Goal: Task Accomplishment & Management: Complete application form

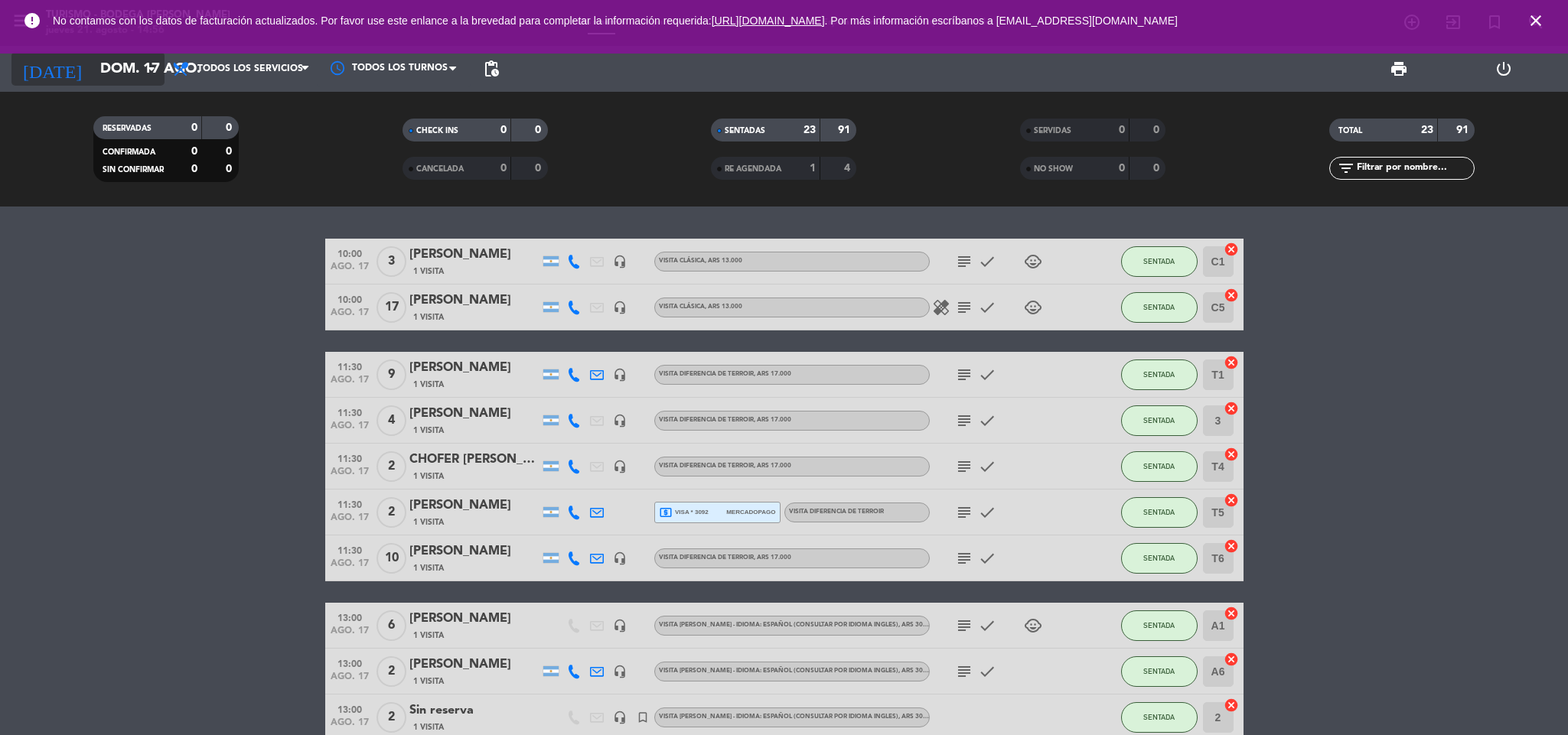
click at [100, 76] on input "dom. 17 ago." at bounding box center [184, 69] width 184 height 32
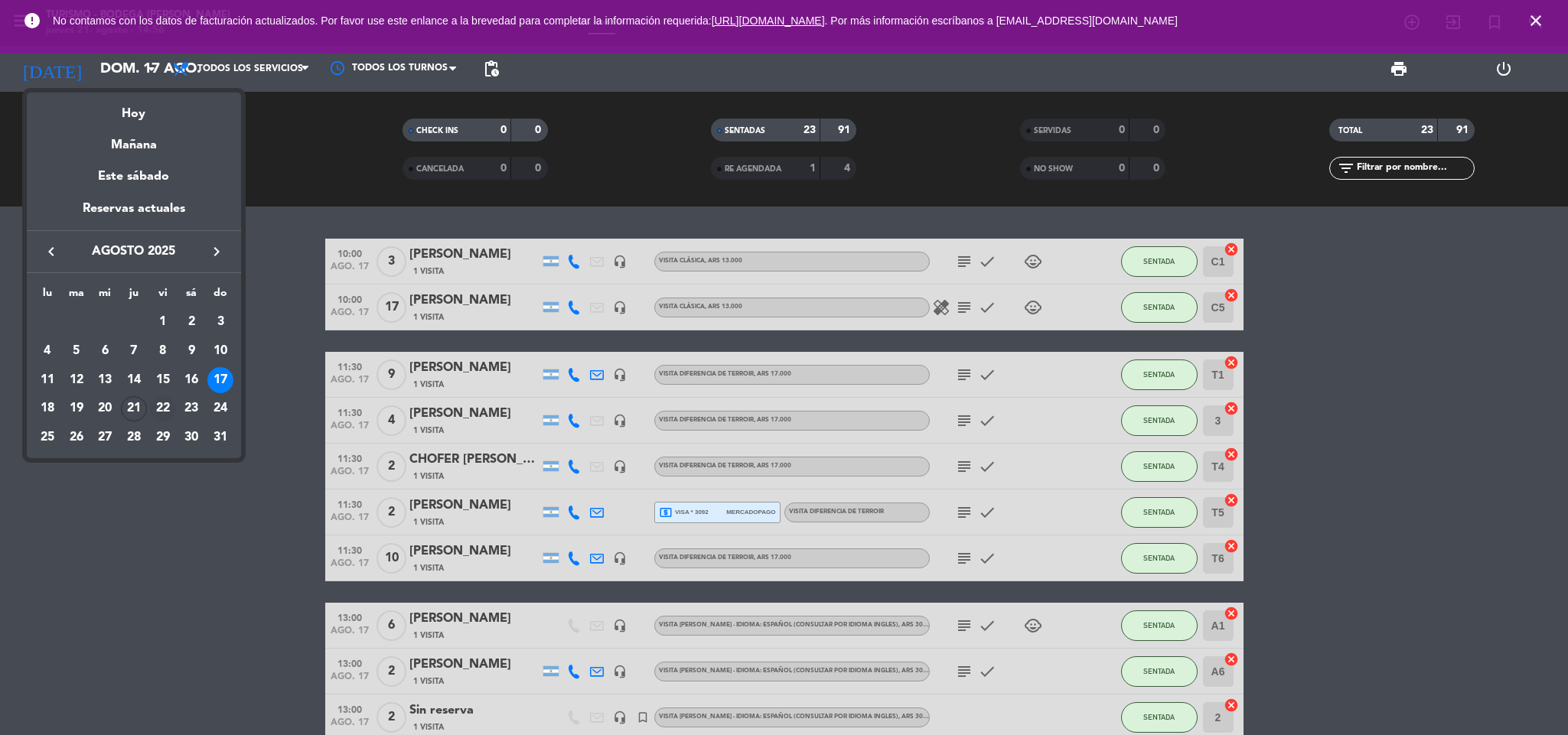
click at [160, 409] on div "22" at bounding box center [163, 410] width 26 height 26
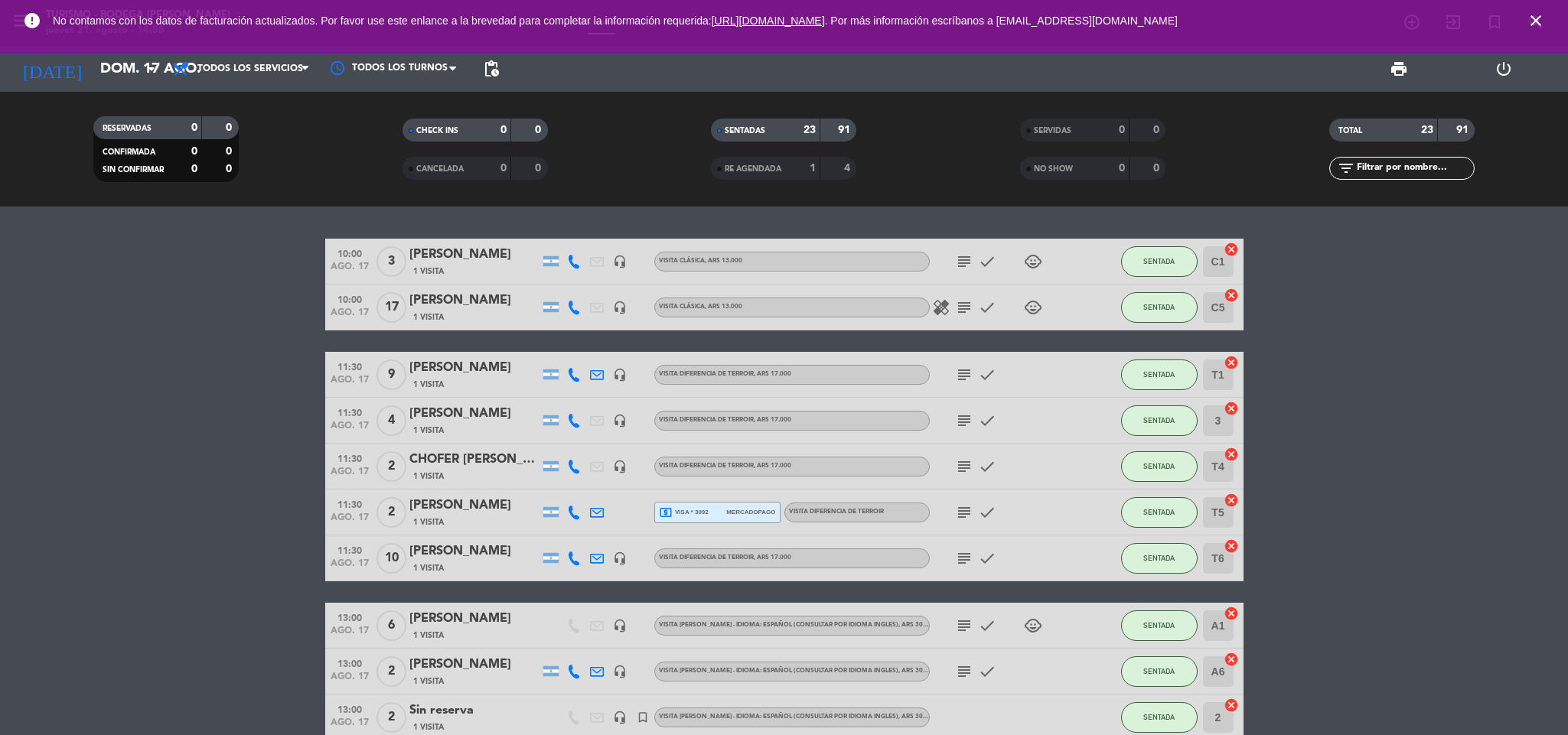
type input "vie. 22 ago."
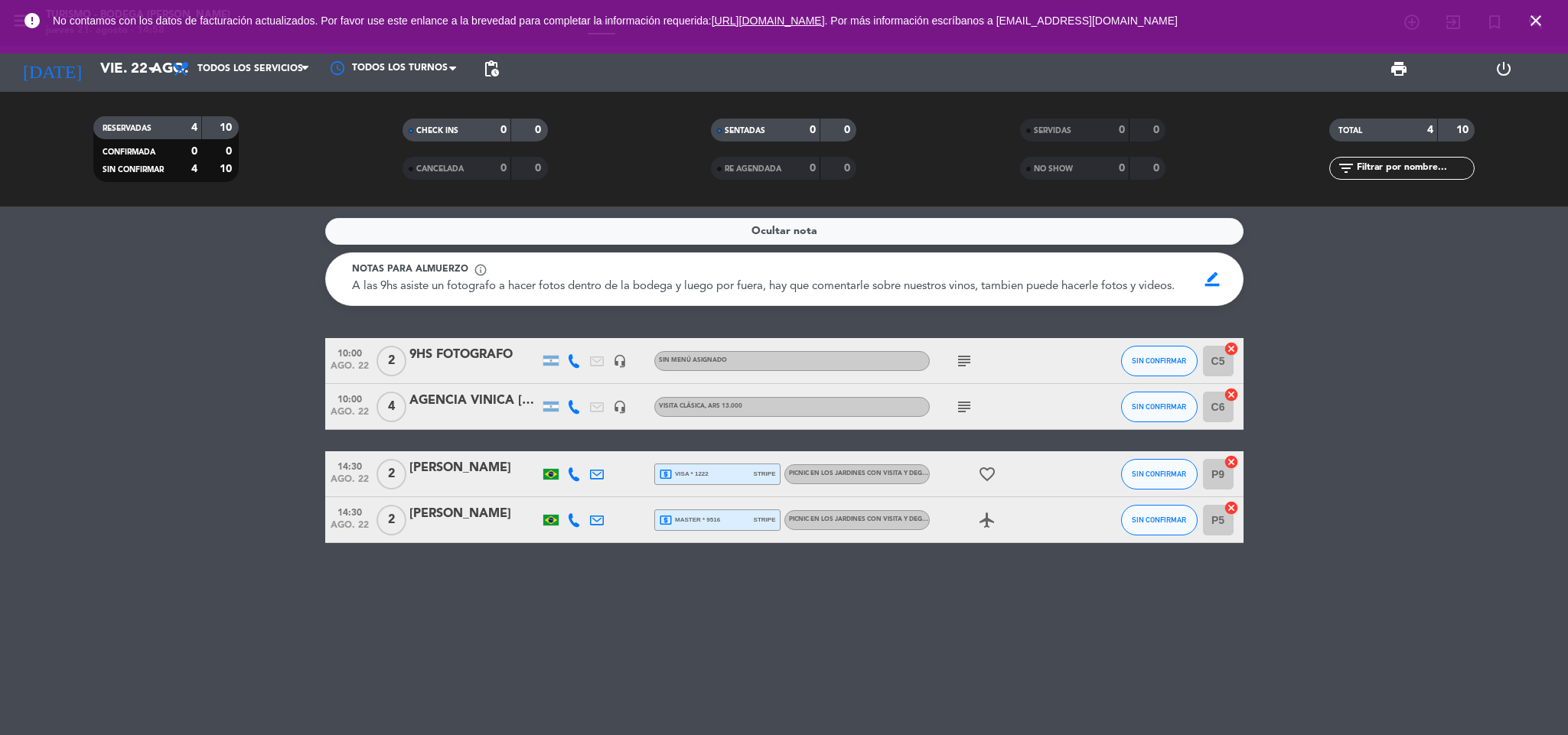
click at [1543, 23] on icon "close" at bounding box center [1536, 20] width 18 height 18
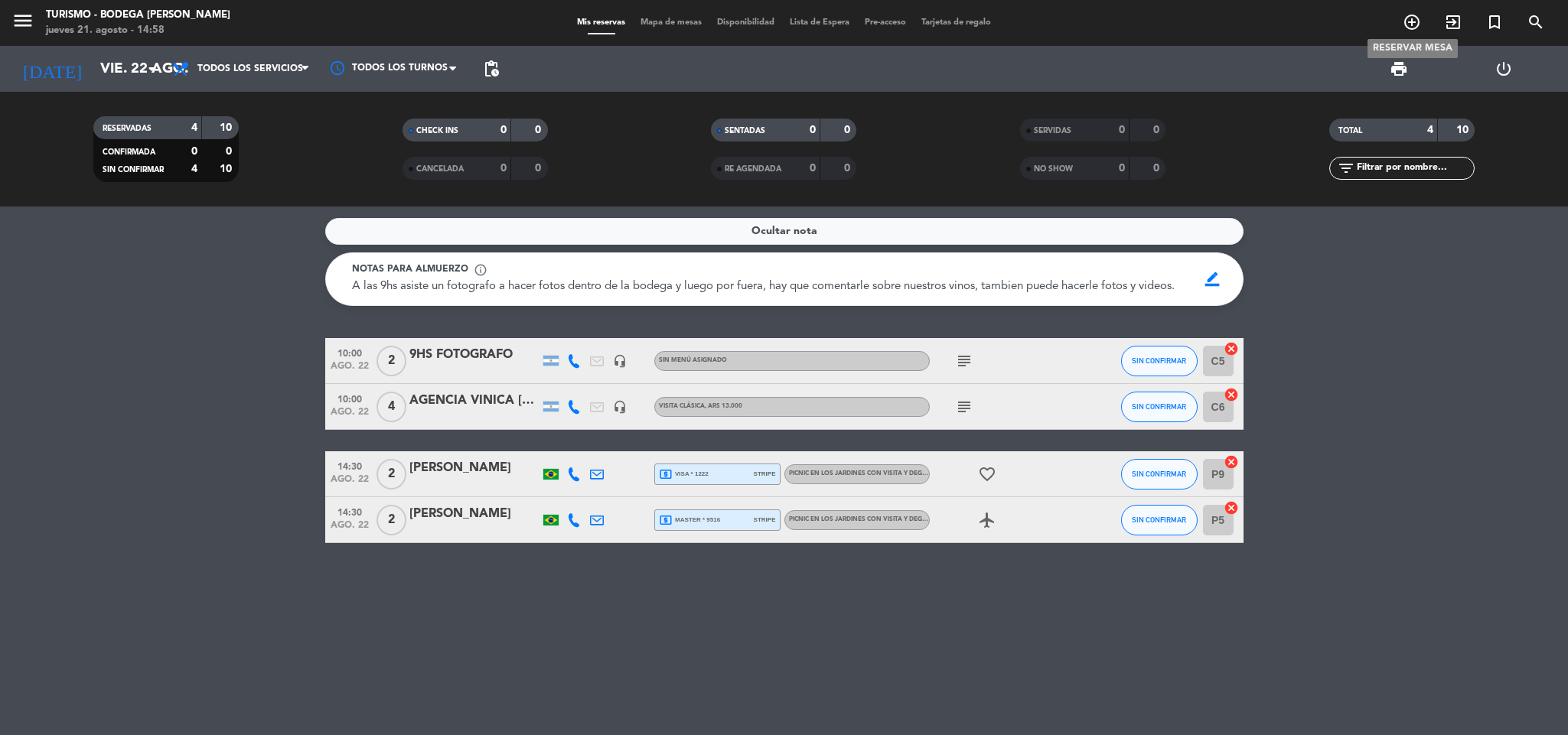
click at [1409, 18] on icon "add_circle_outline" at bounding box center [1412, 22] width 18 height 18
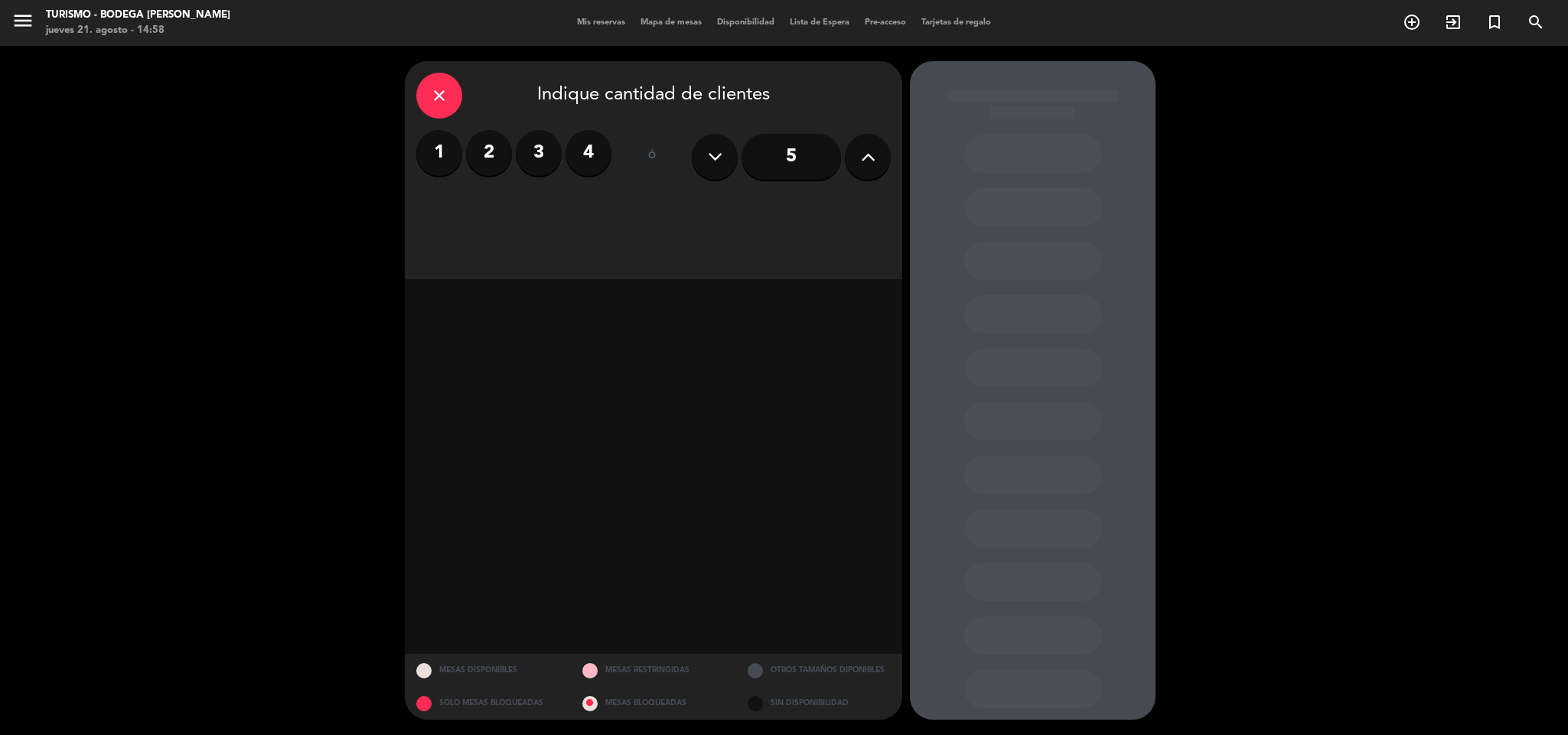
click at [478, 163] on label "2" at bounding box center [489, 153] width 46 height 46
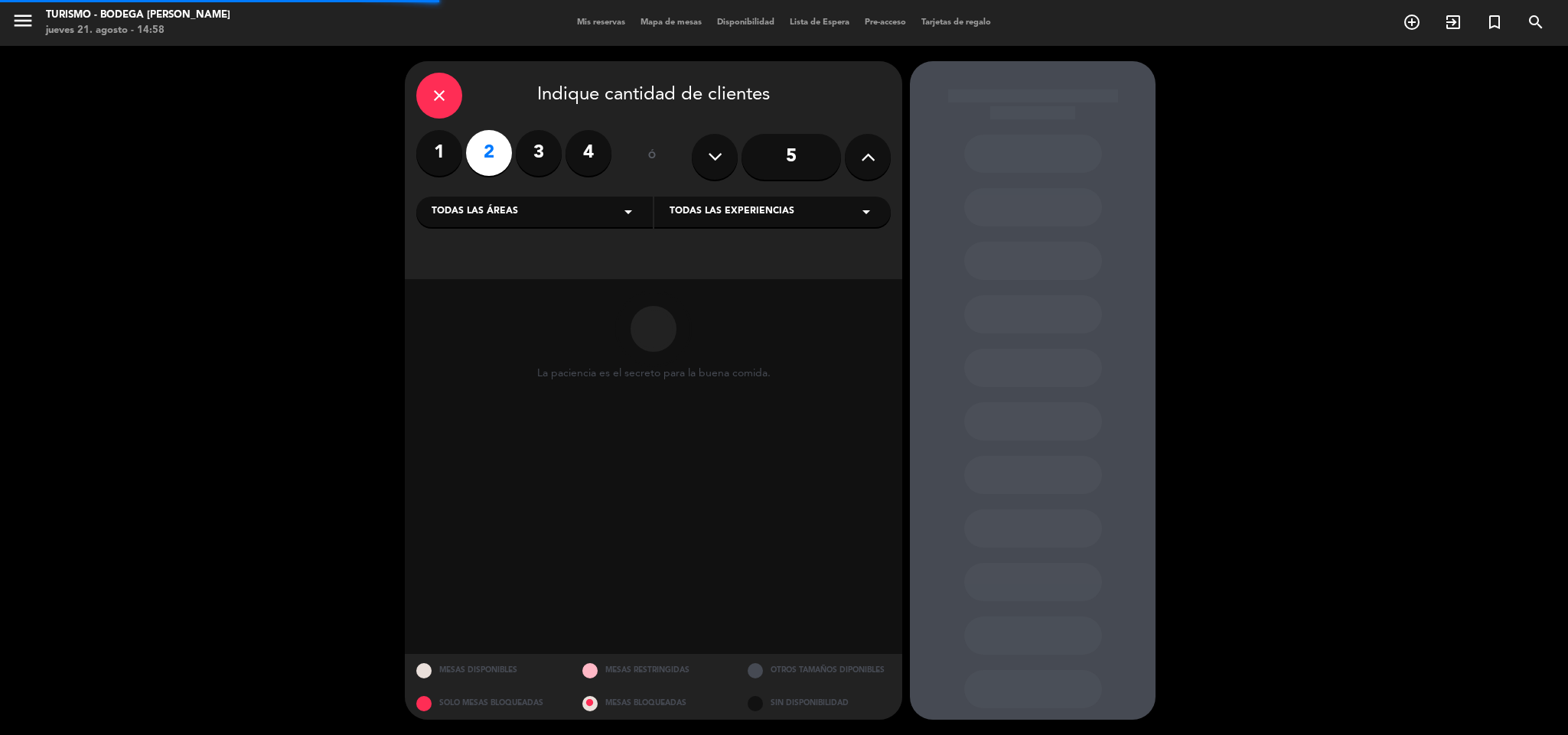
click at [724, 222] on div "Todas las experiencias arrow_drop_down" at bounding box center [772, 211] width 236 height 30
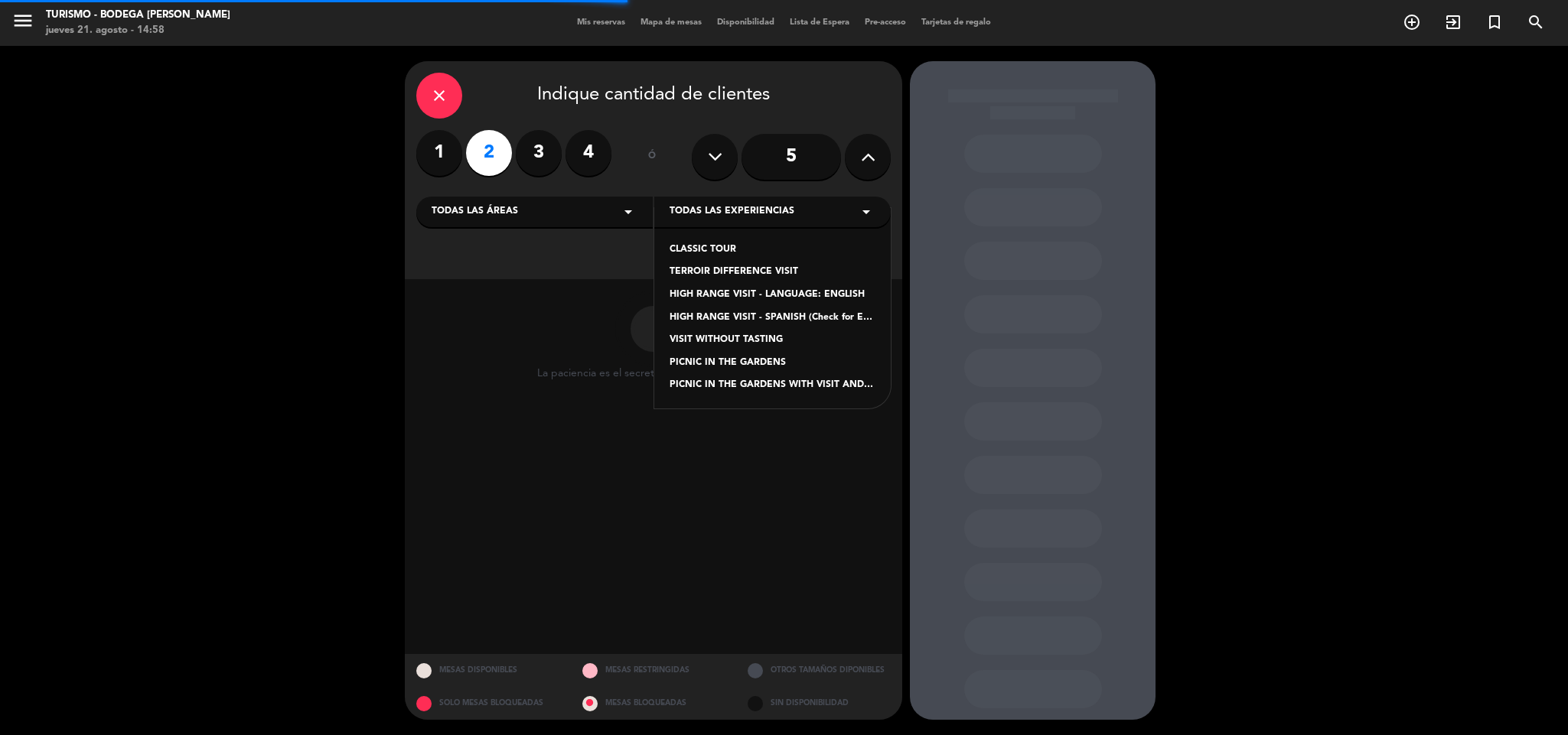
click at [699, 276] on div "TERROIR DIFFERENCE VISIT" at bounding box center [773, 272] width 206 height 16
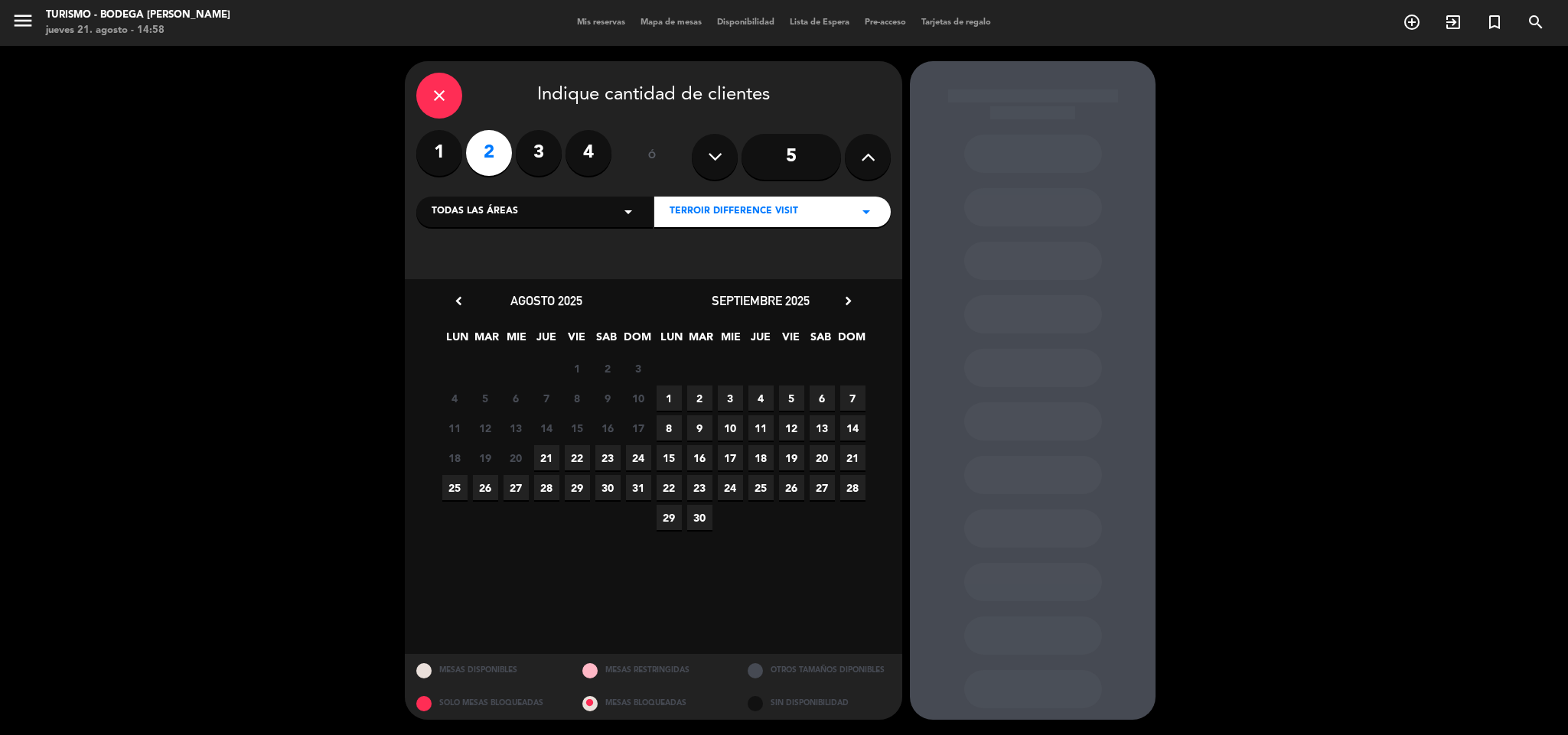
click at [545, 459] on span "21" at bounding box center [546, 458] width 25 height 25
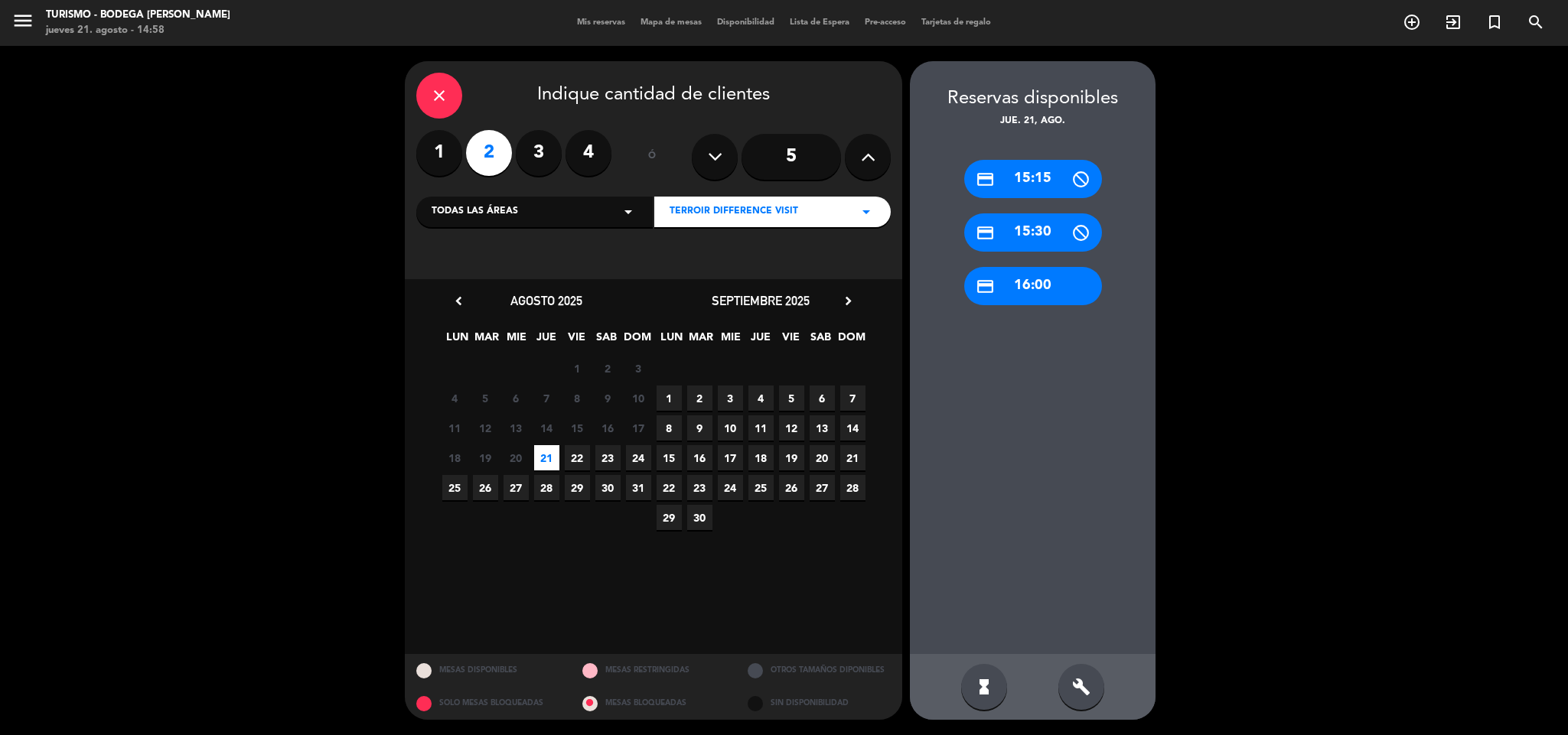
click at [1001, 294] on div "credit_card 16:00" at bounding box center [1033, 286] width 137 height 38
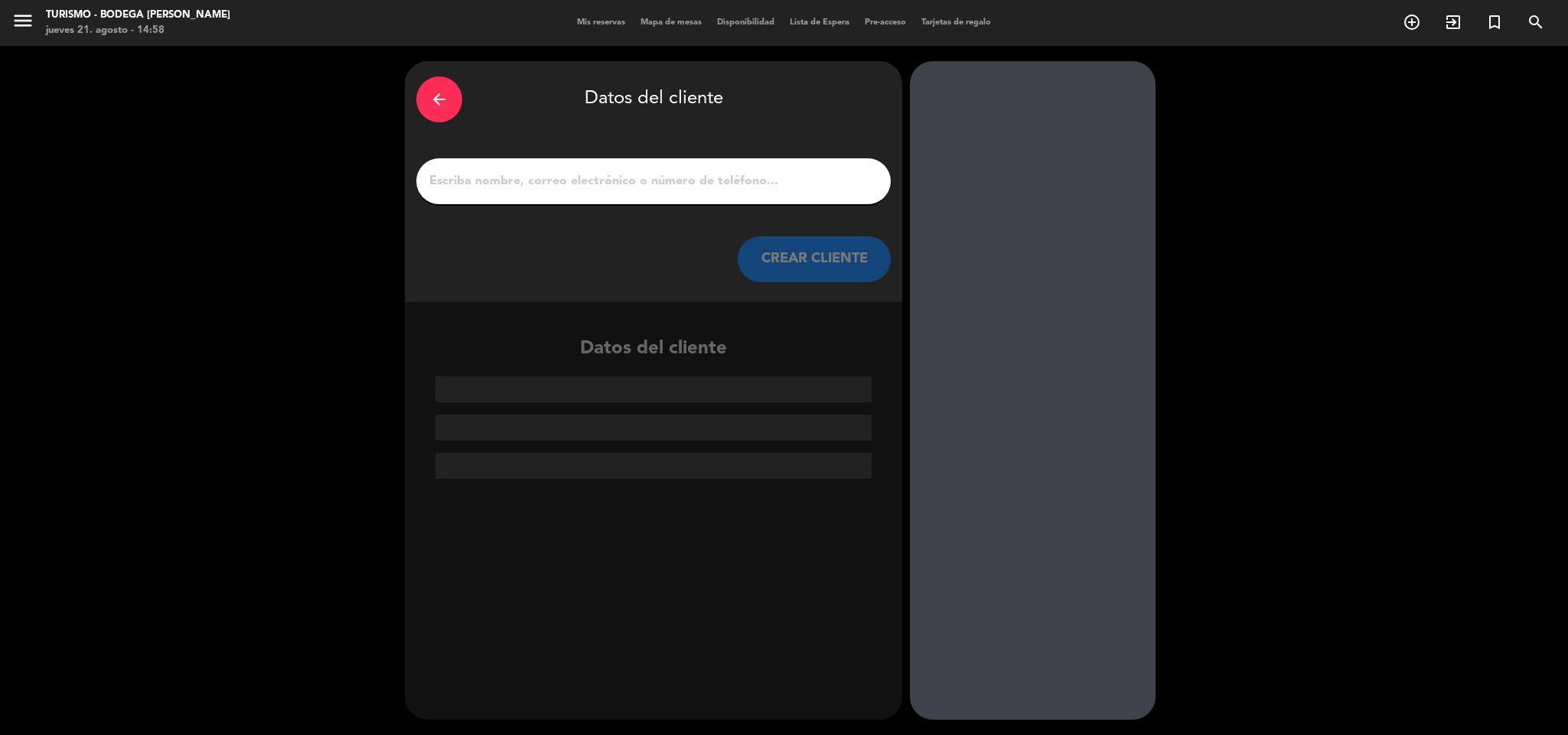
click at [800, 180] on input "1" at bounding box center [654, 182] width 452 height 21
paste input "[PERSON_NAME]"
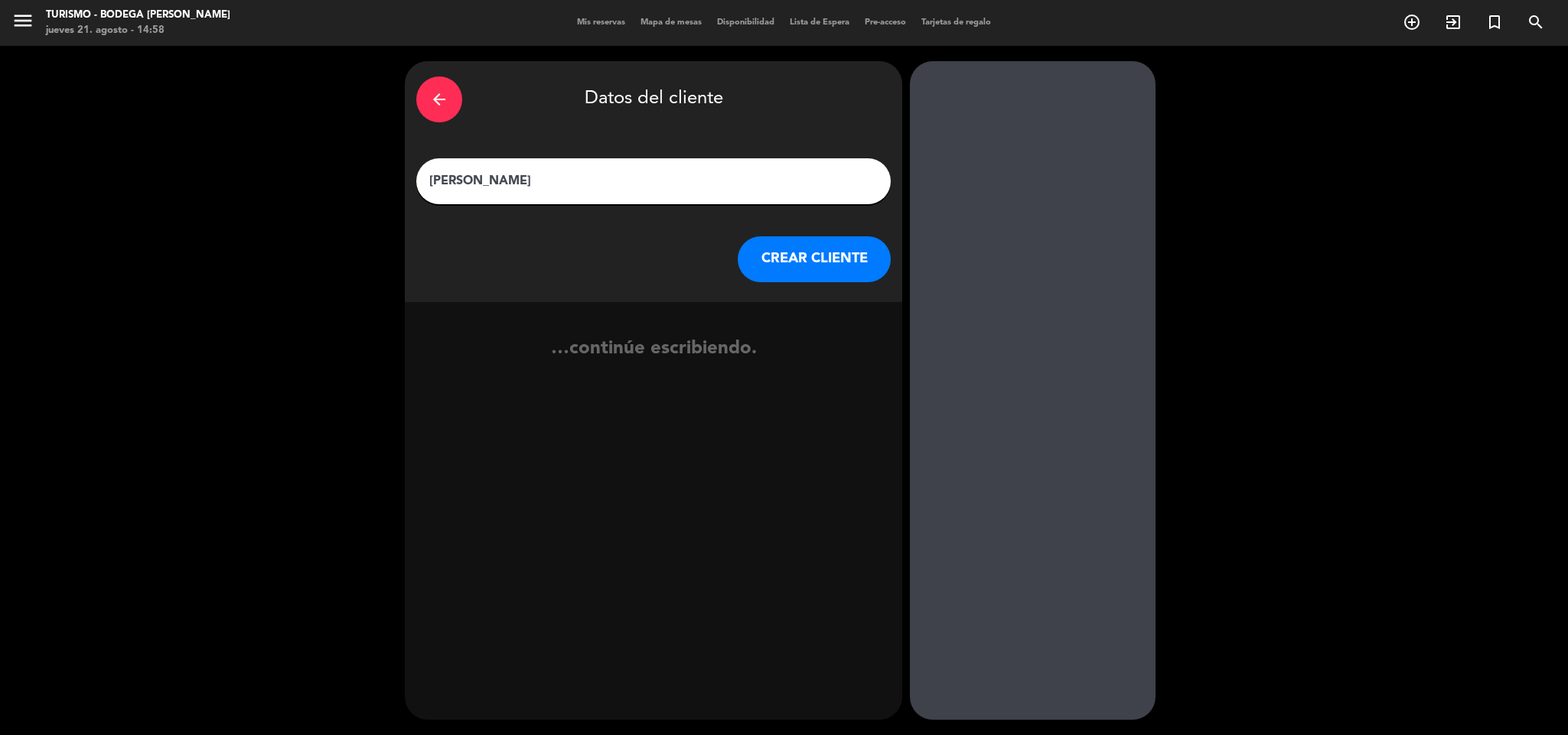
type input "[PERSON_NAME]"
click at [806, 251] on button "CREAR CLIENTE" at bounding box center [814, 259] width 153 height 46
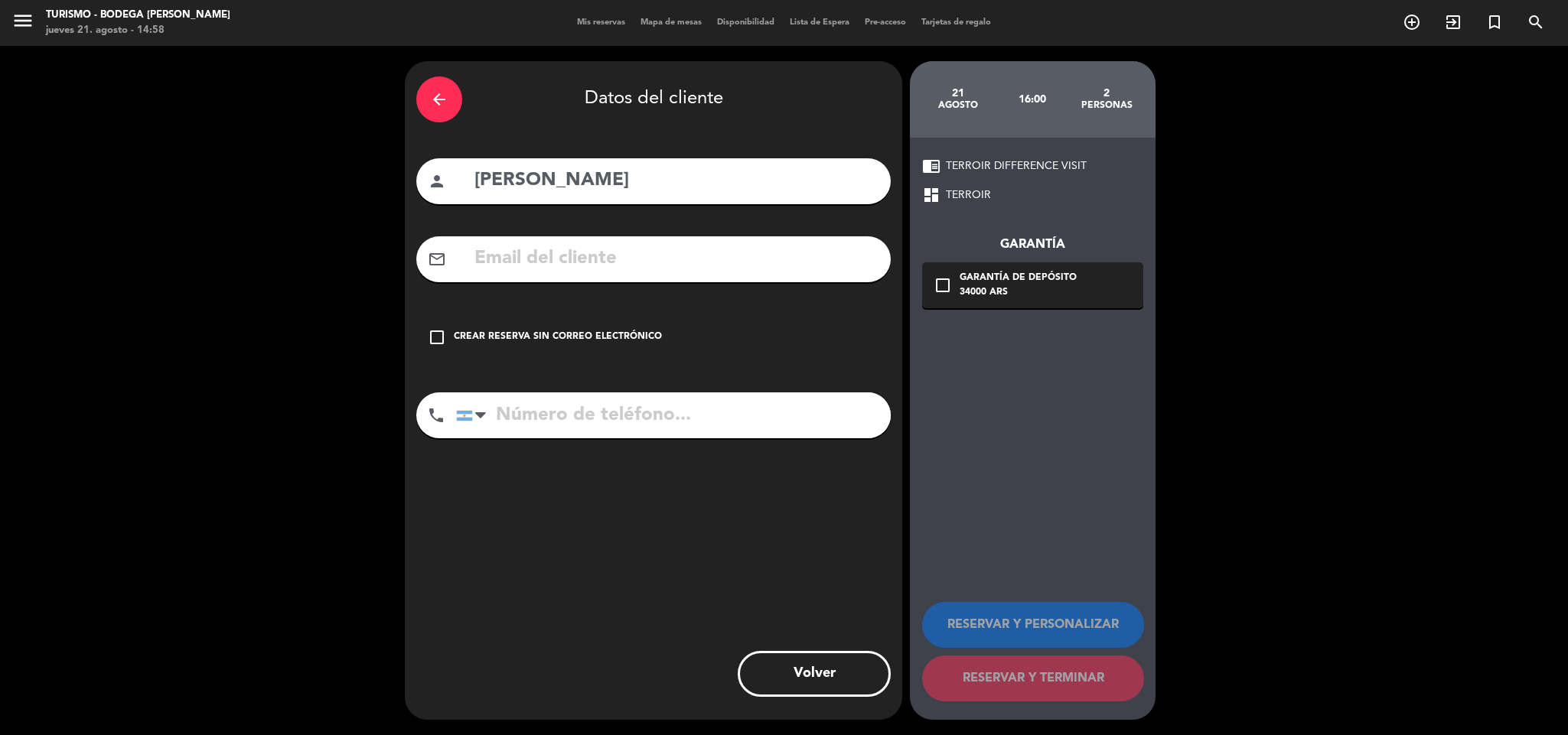
click at [563, 328] on div "check_box_outline_blank Crear reserva sin correo electrónico" at bounding box center [654, 338] width 474 height 46
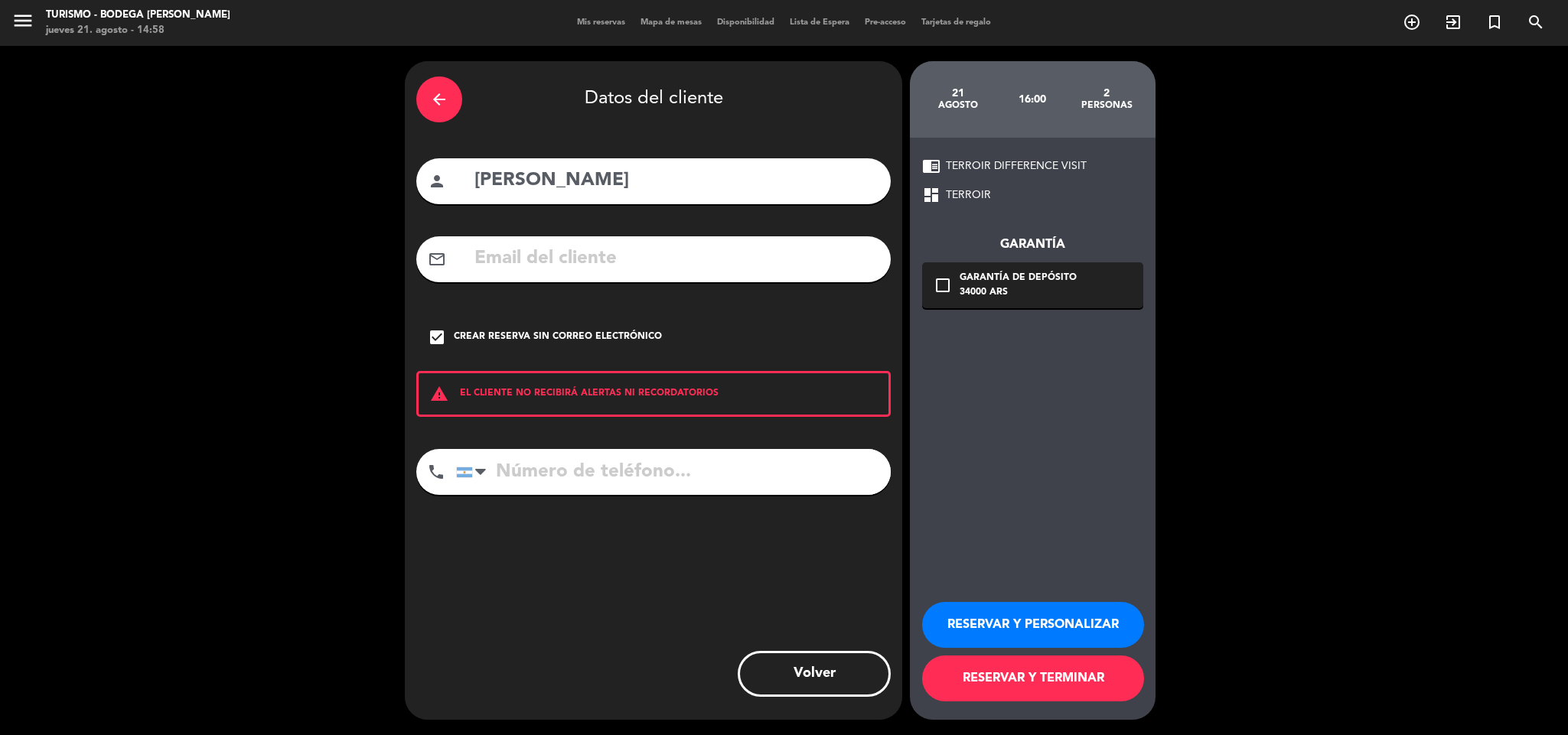
click at [971, 625] on button "RESERVAR Y PERSONALIZAR" at bounding box center [1032, 625] width 222 height 46
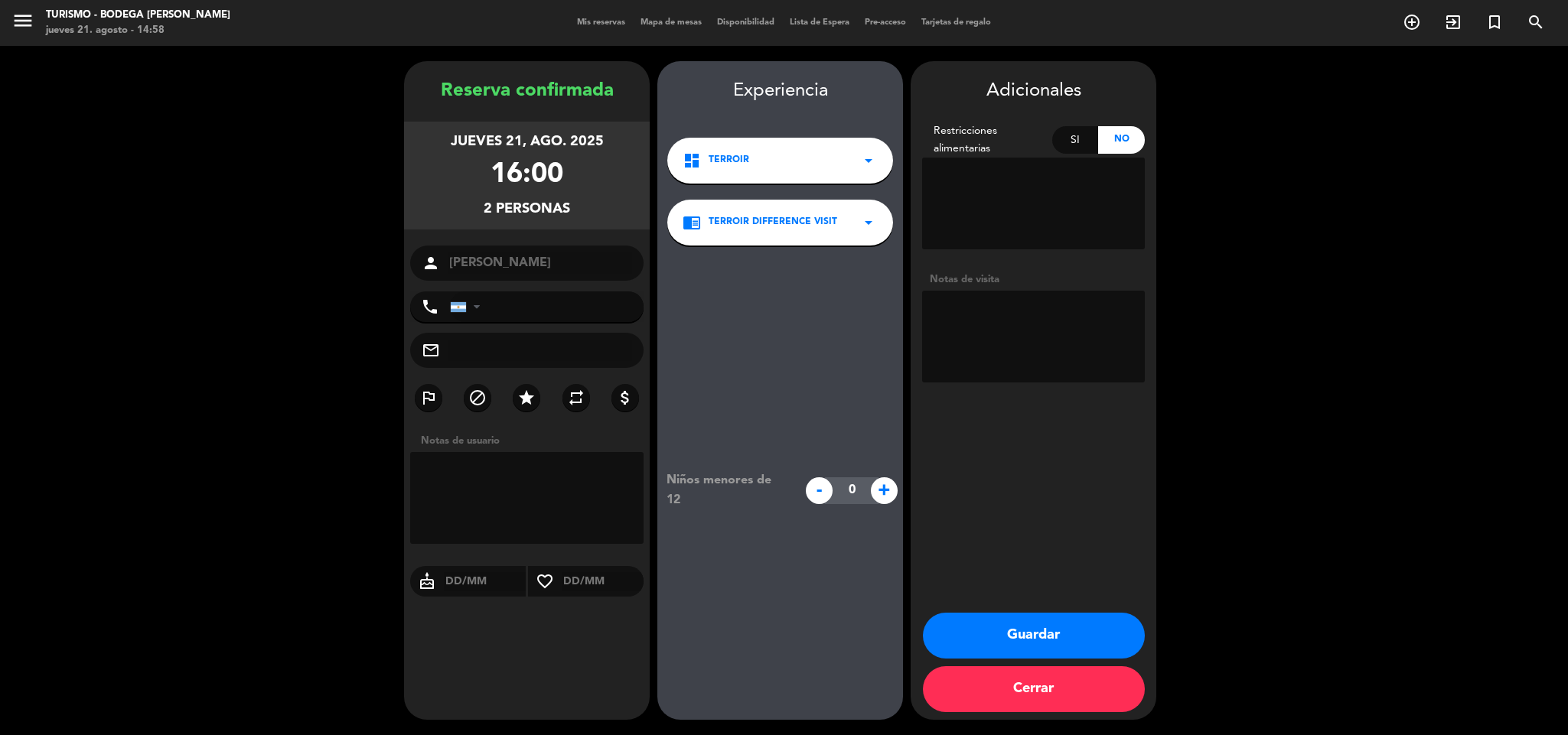
click at [1017, 347] on textarea at bounding box center [1033, 337] width 222 height 92
type textarea "seguro llegan 16.20h, directo degustacion"
click at [971, 627] on button "Guardar" at bounding box center [1033, 635] width 222 height 46
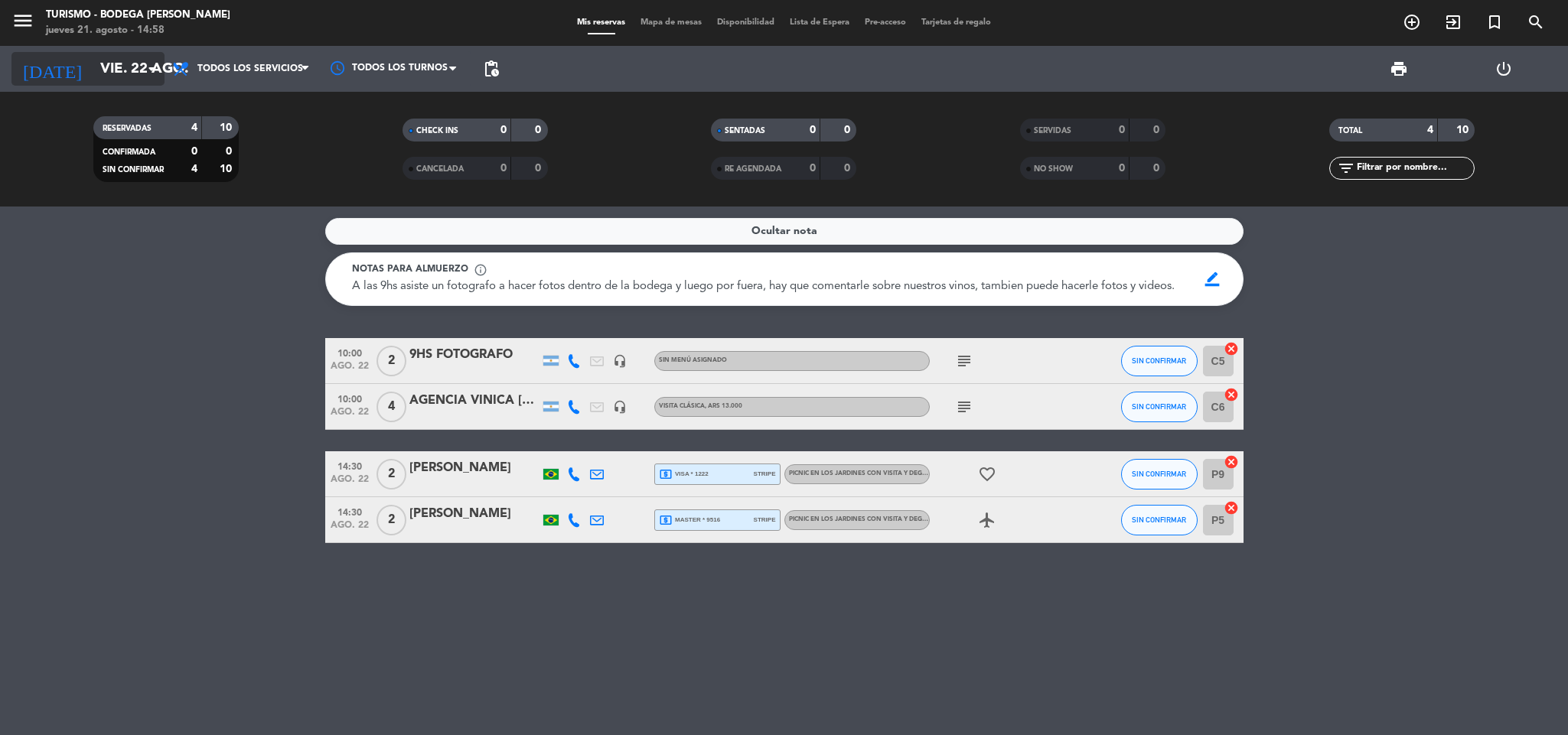
click at [141, 71] on input "vie. 22 ago." at bounding box center [184, 69] width 184 height 32
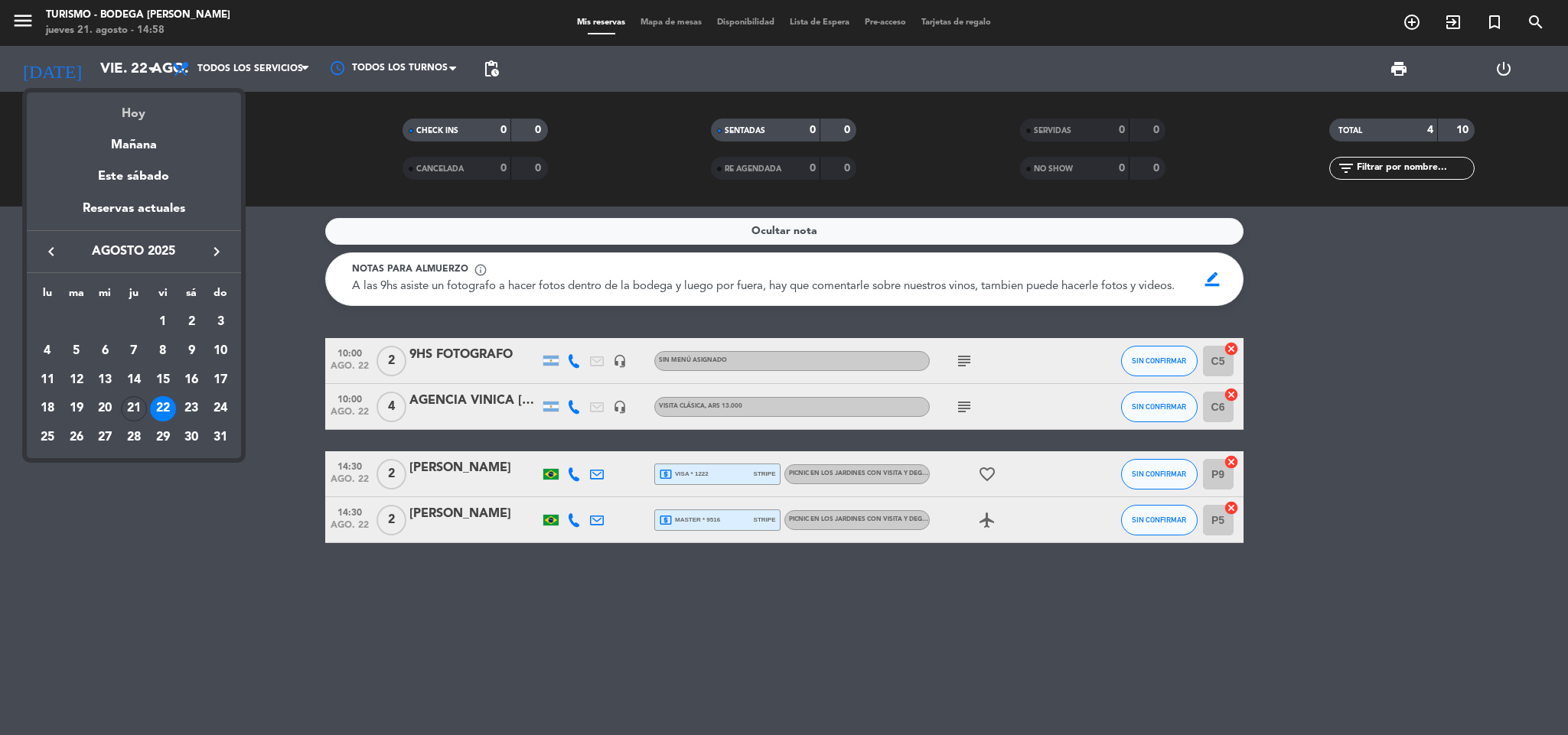
click at [145, 108] on div "Hoy" at bounding box center [134, 108] width 214 height 31
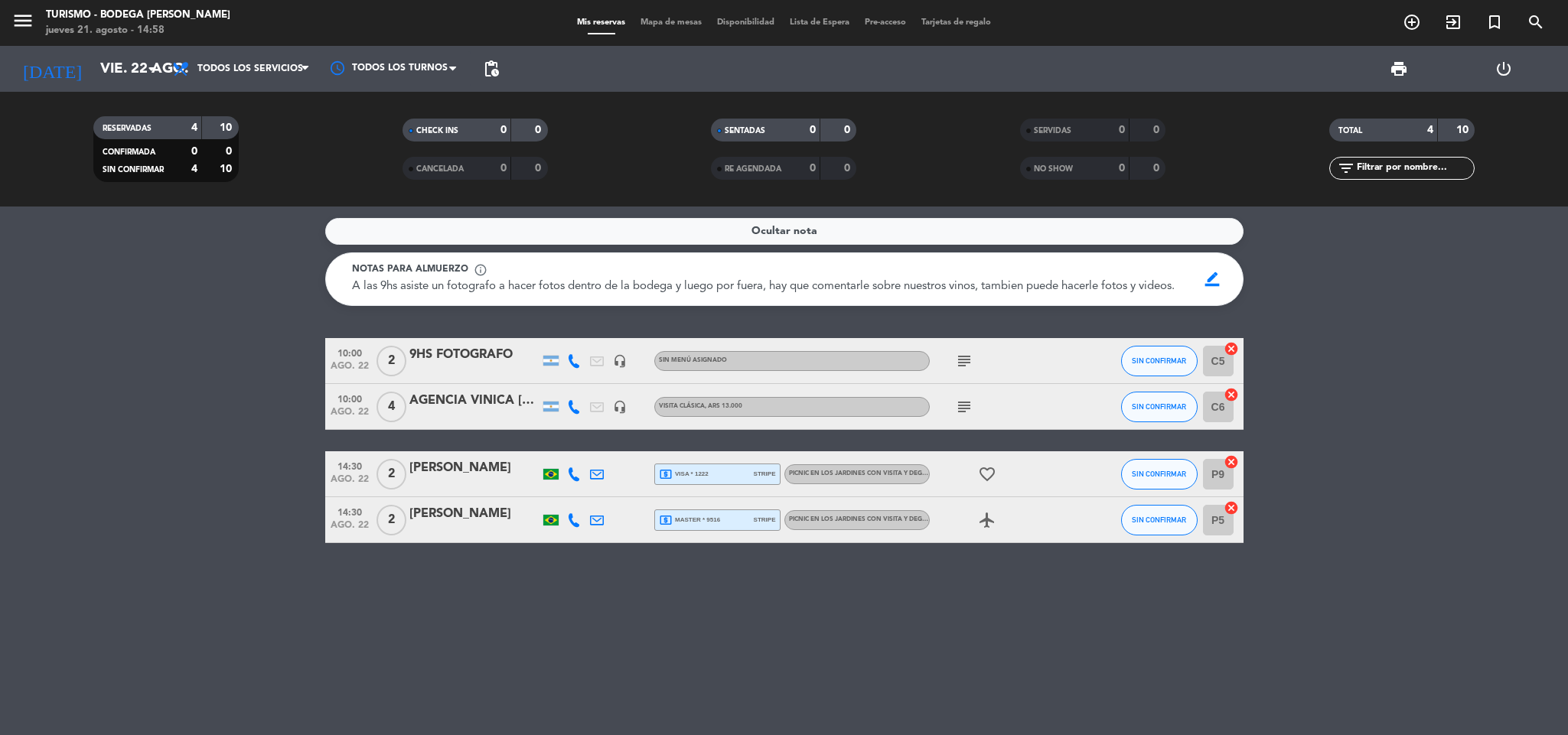
type input "jue. 21 ago."
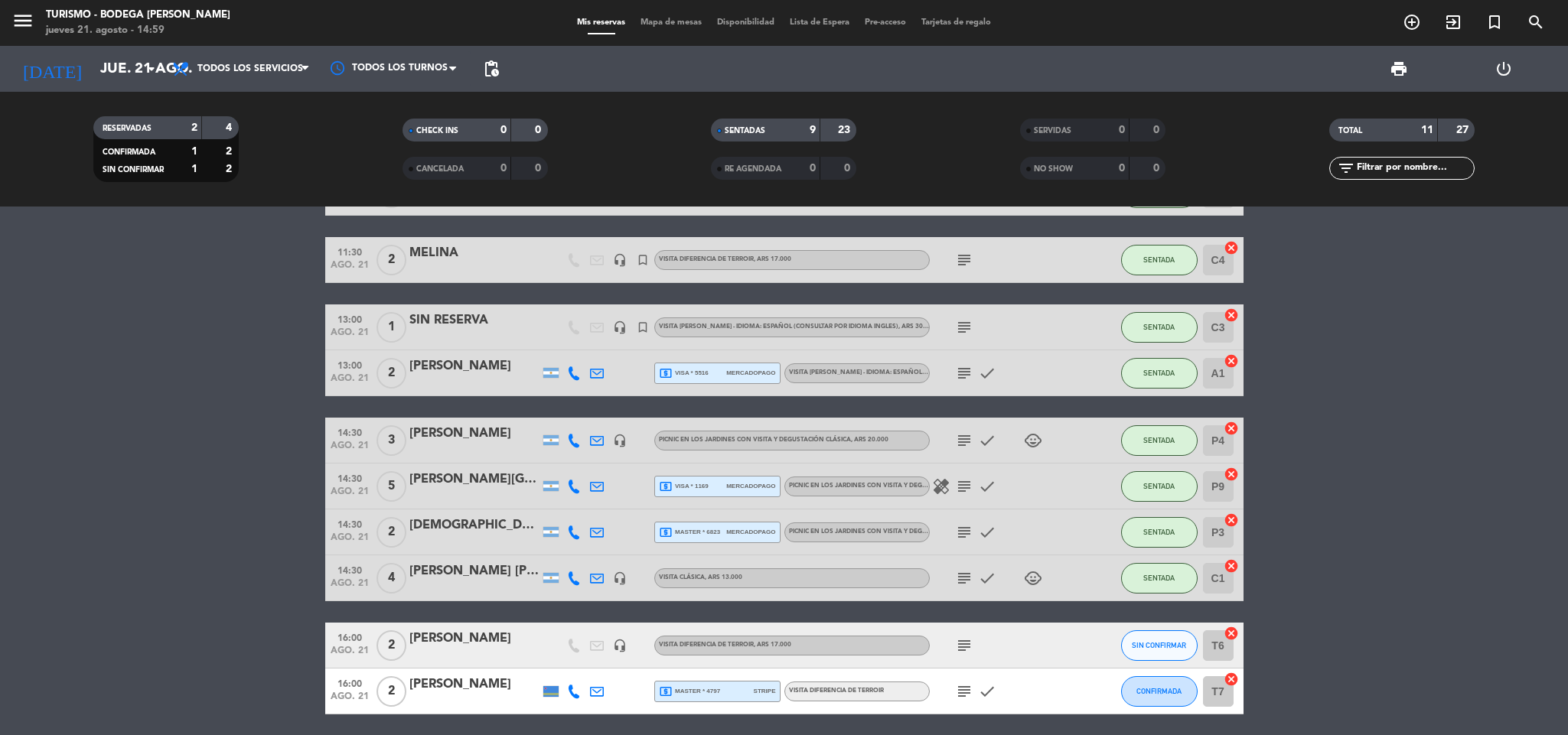
scroll to position [170, 0]
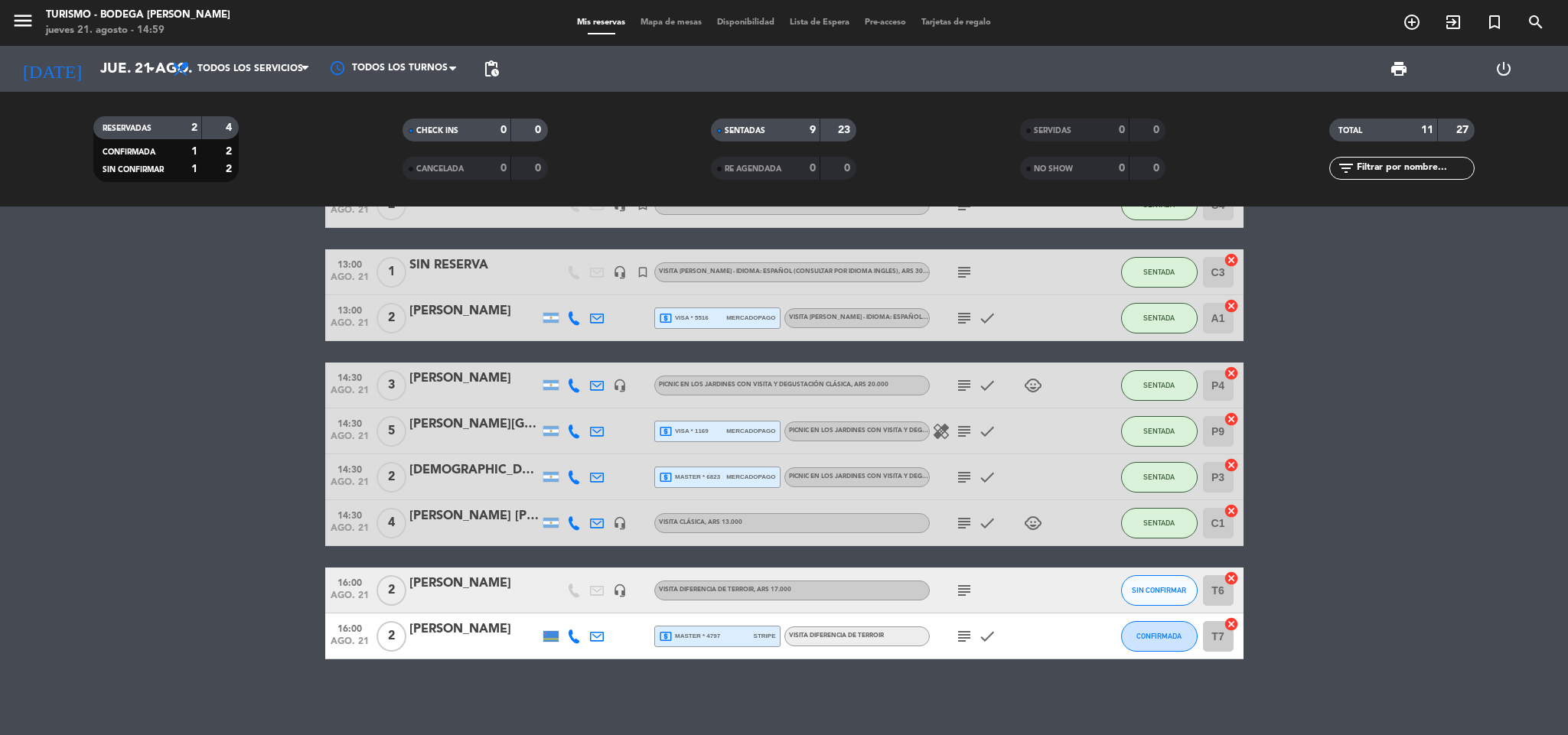
click at [959, 589] on icon "subject" at bounding box center [964, 590] width 18 height 18
click at [487, 579] on div "[PERSON_NAME]" at bounding box center [474, 584] width 130 height 20
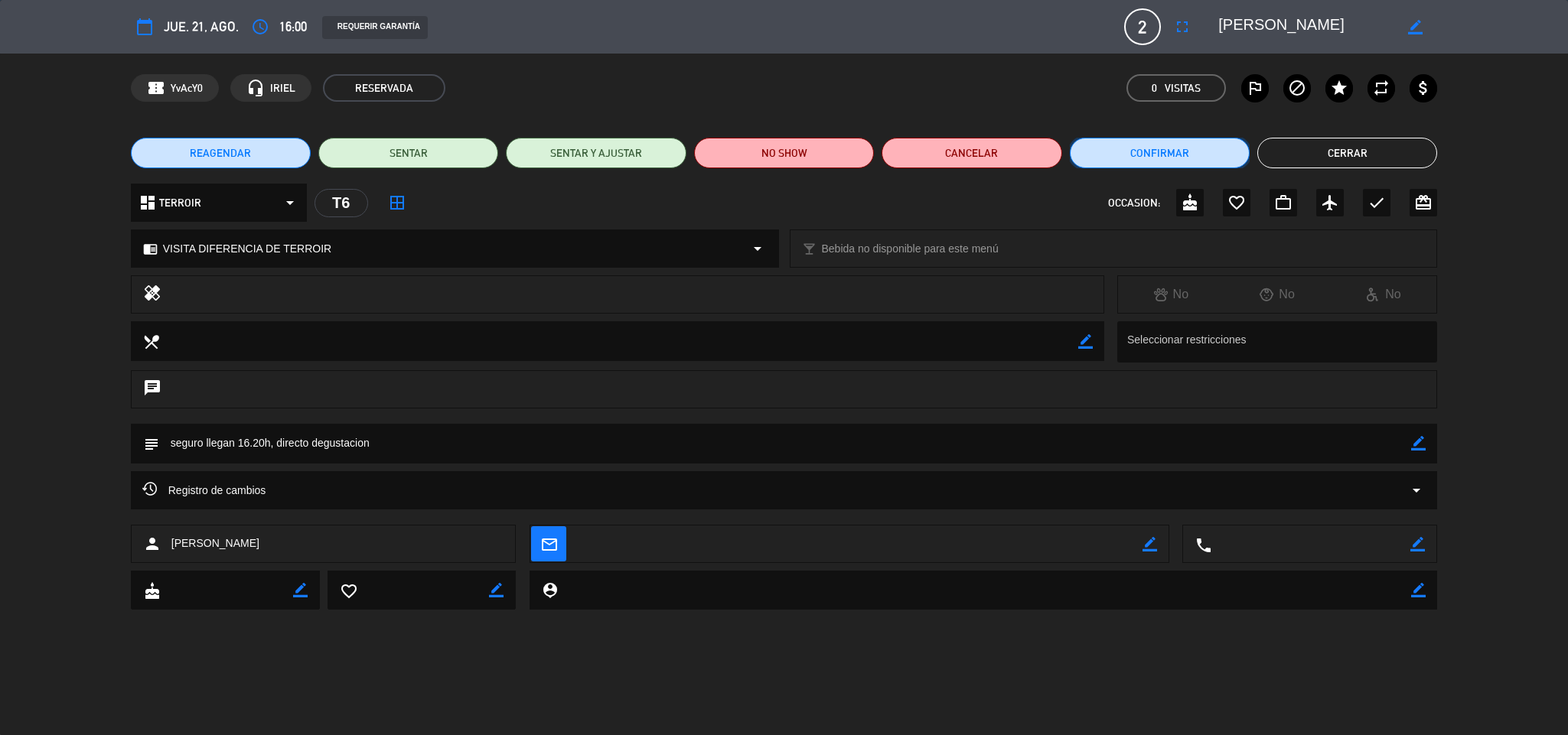
click at [1139, 145] on button "Confirmar" at bounding box center [1160, 152] width 180 height 30
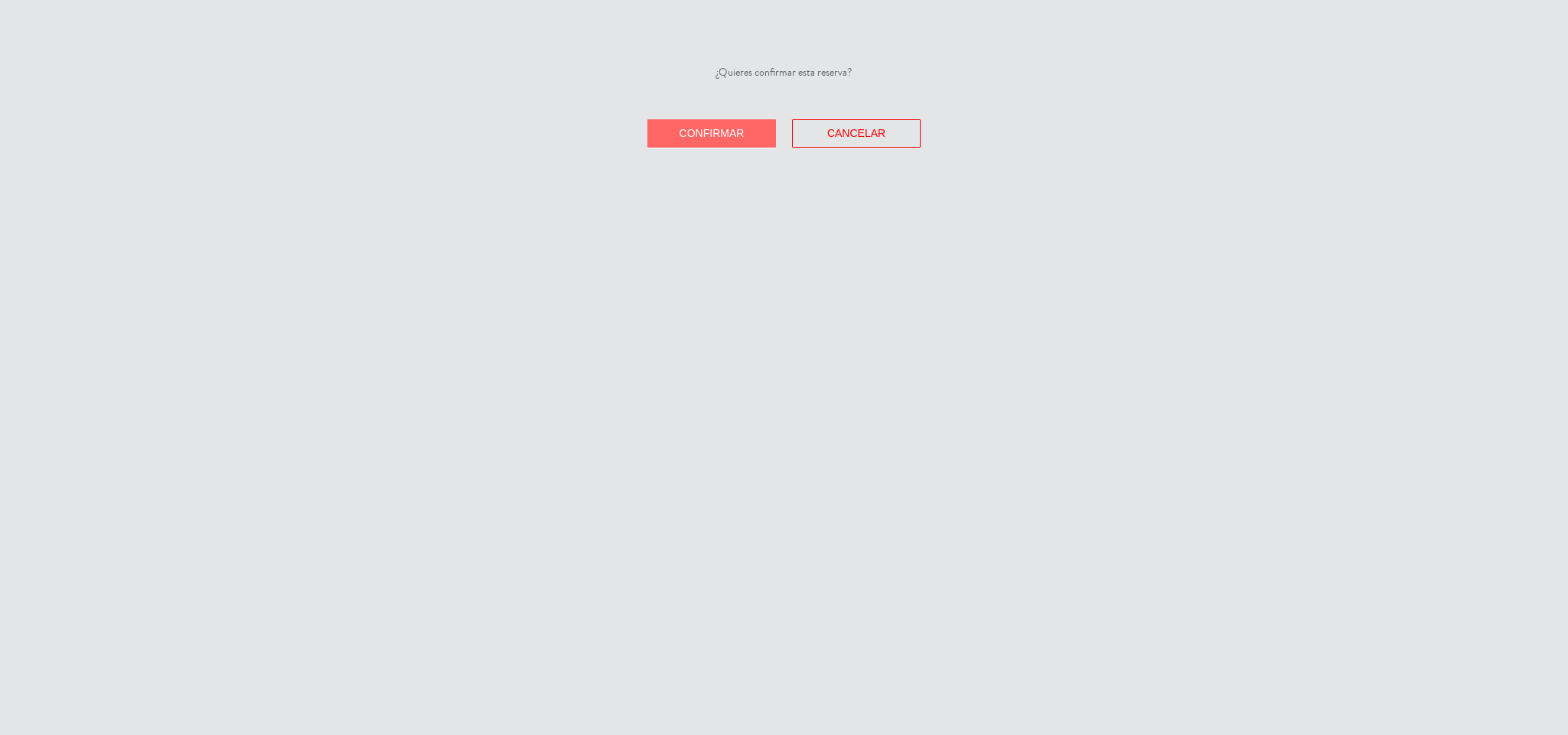
click at [719, 126] on button "Confirmar" at bounding box center [712, 133] width 128 height 29
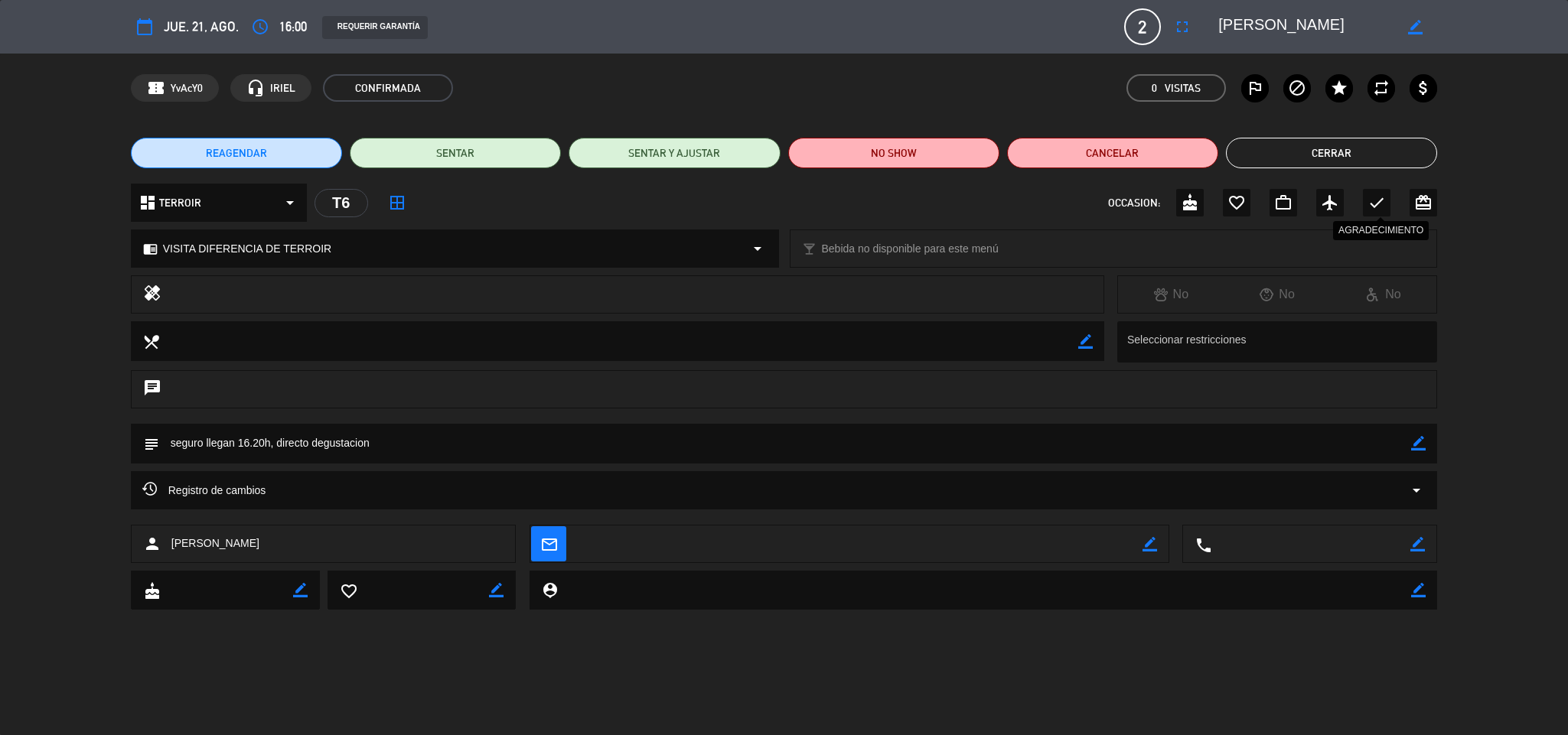
click at [1383, 209] on icon "check" at bounding box center [1377, 203] width 18 height 18
click at [1350, 141] on button "Cerrar" at bounding box center [1332, 152] width 211 height 30
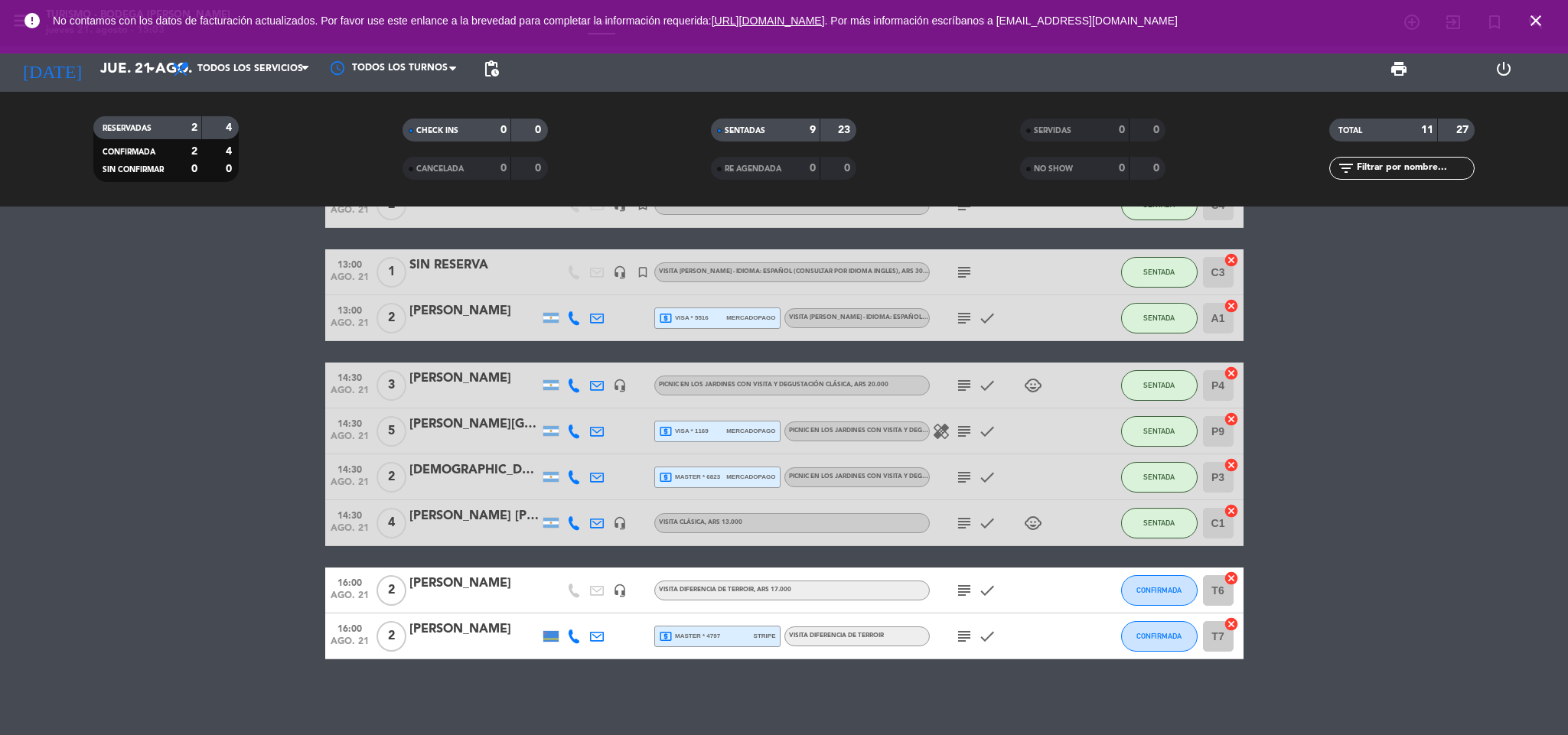
click at [457, 631] on div "[PERSON_NAME]" at bounding box center [474, 630] width 130 height 20
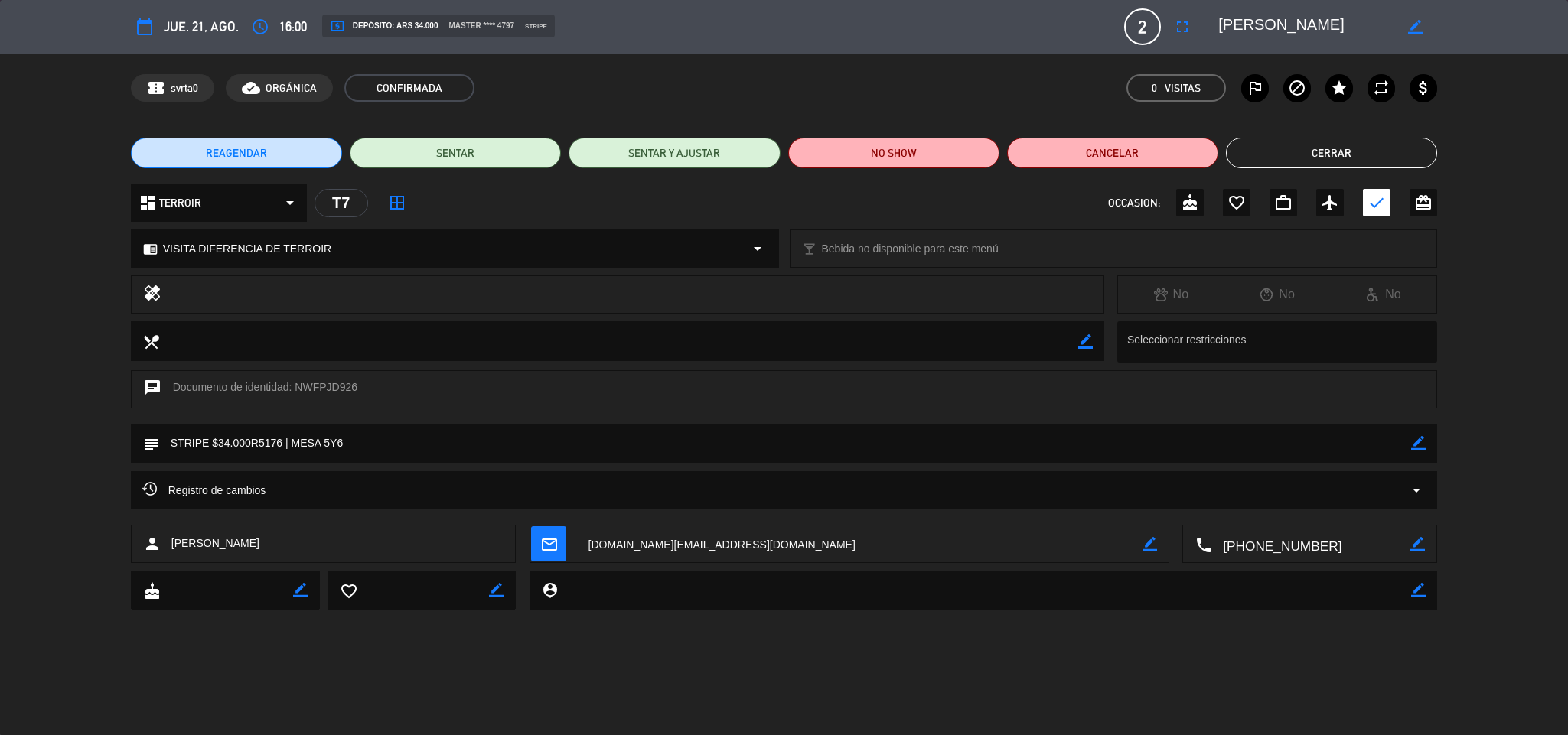
click at [248, 240] on span "VISITA DIFERENCIA DE TERROIR" at bounding box center [247, 249] width 168 height 18
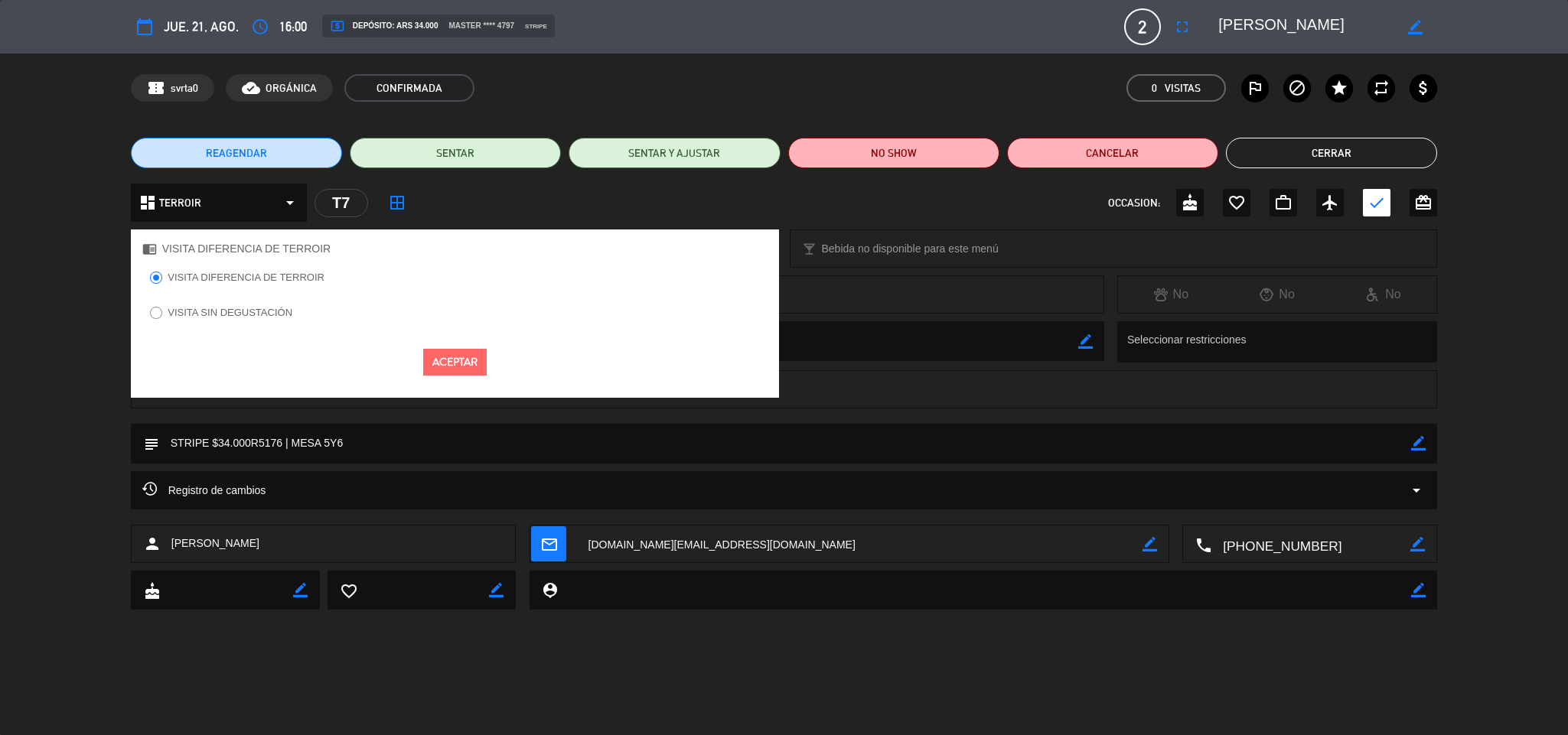
click at [221, 311] on label "VISITA SIN DEGUSTACIÓN" at bounding box center [230, 312] width 125 height 10
click at [434, 365] on button "Aceptar" at bounding box center [455, 362] width 64 height 27
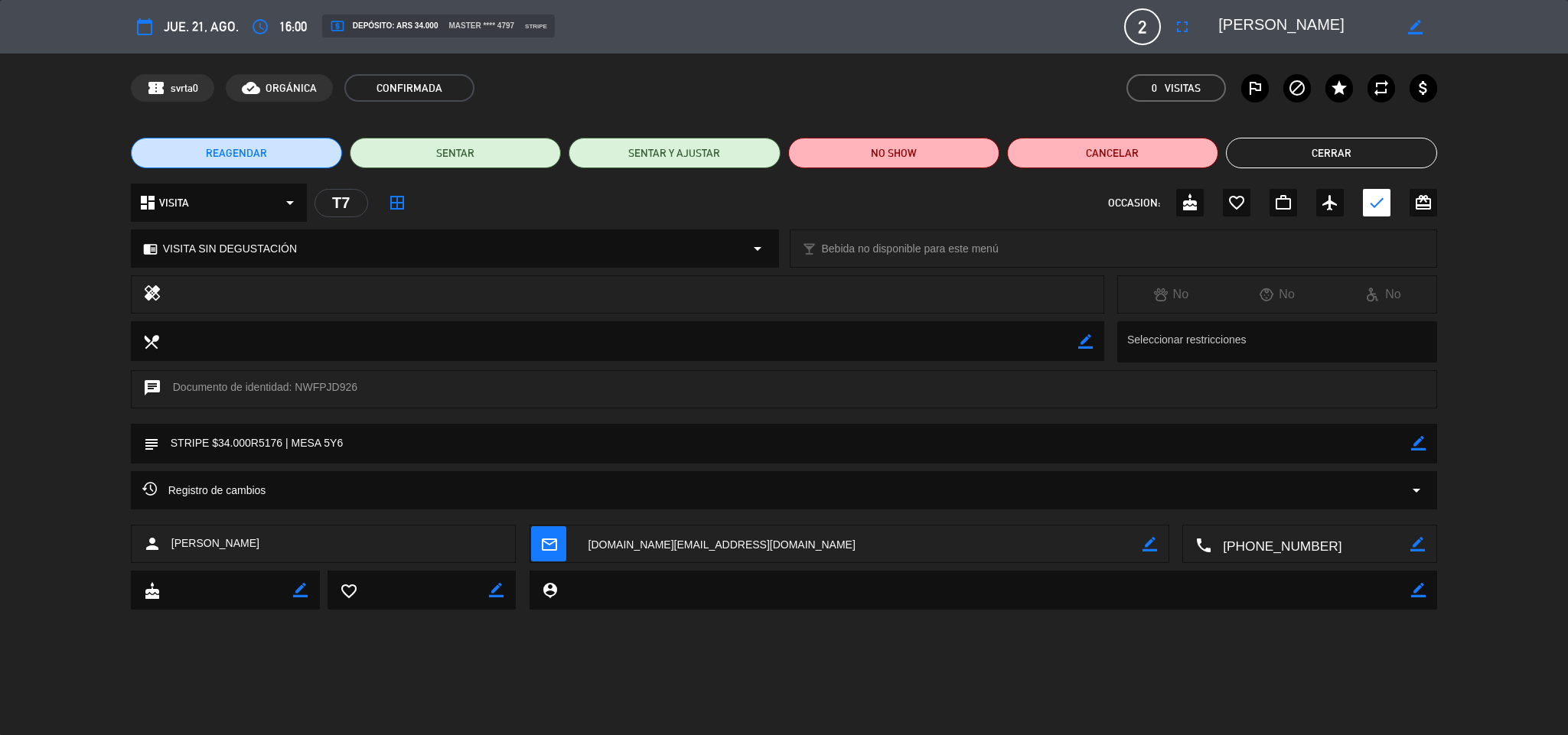
click at [245, 146] on span "REAGENDAR" at bounding box center [236, 154] width 61 height 16
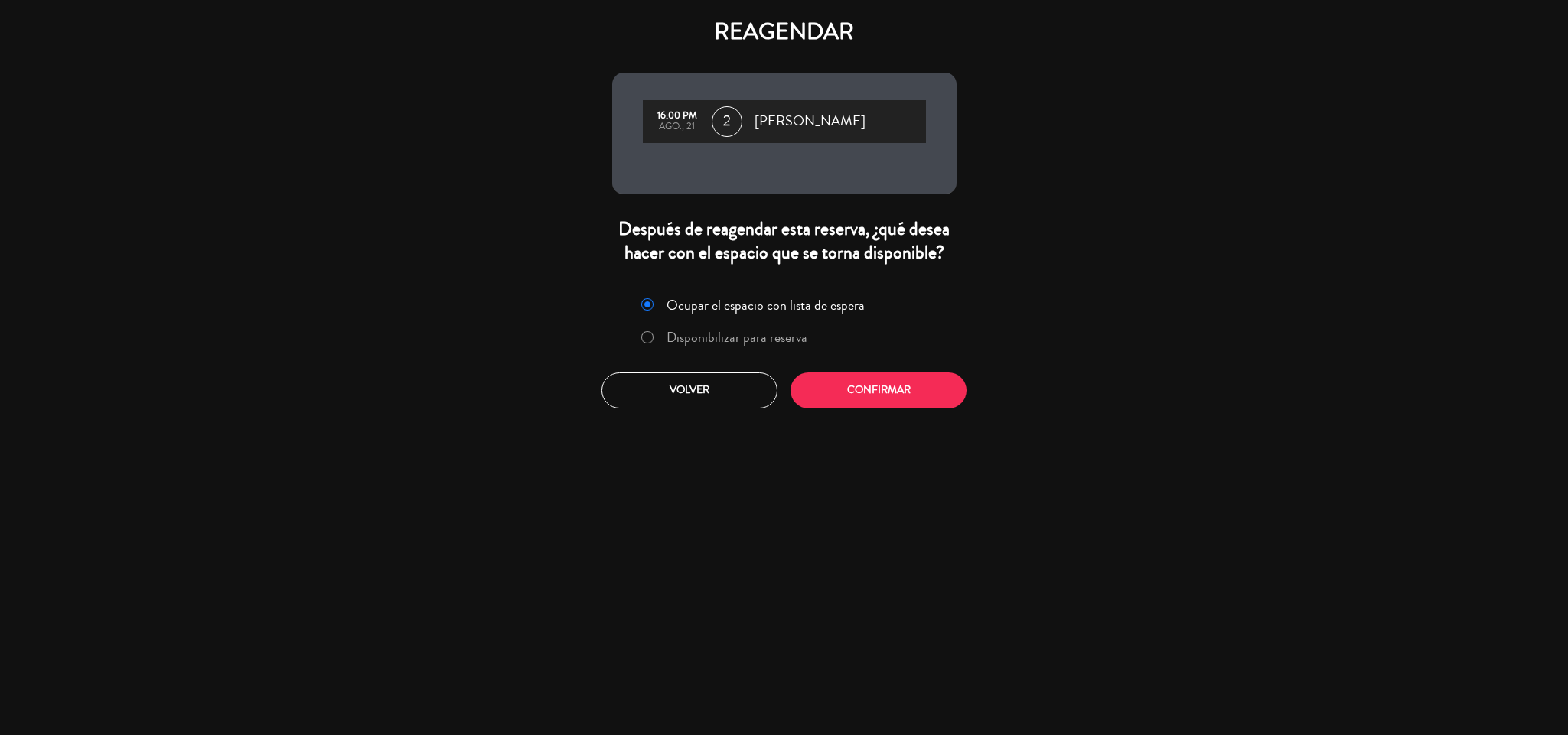
click at [703, 334] on label "Disponibilizar para reserva" at bounding box center [737, 337] width 141 height 14
click at [823, 388] on button "Confirmar" at bounding box center [878, 391] width 176 height 36
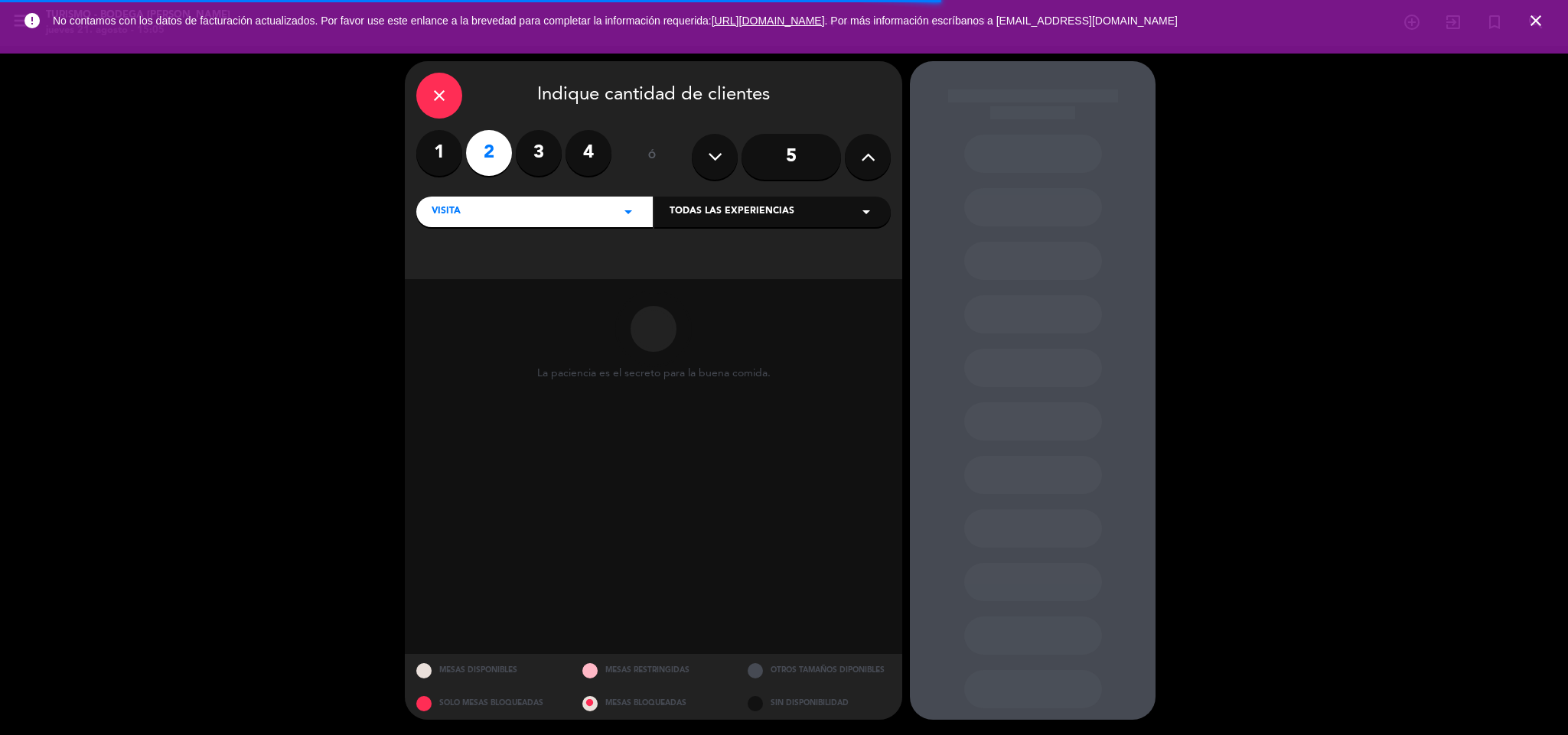
click at [756, 214] on span "Todas las experiencias" at bounding box center [732, 212] width 125 height 16
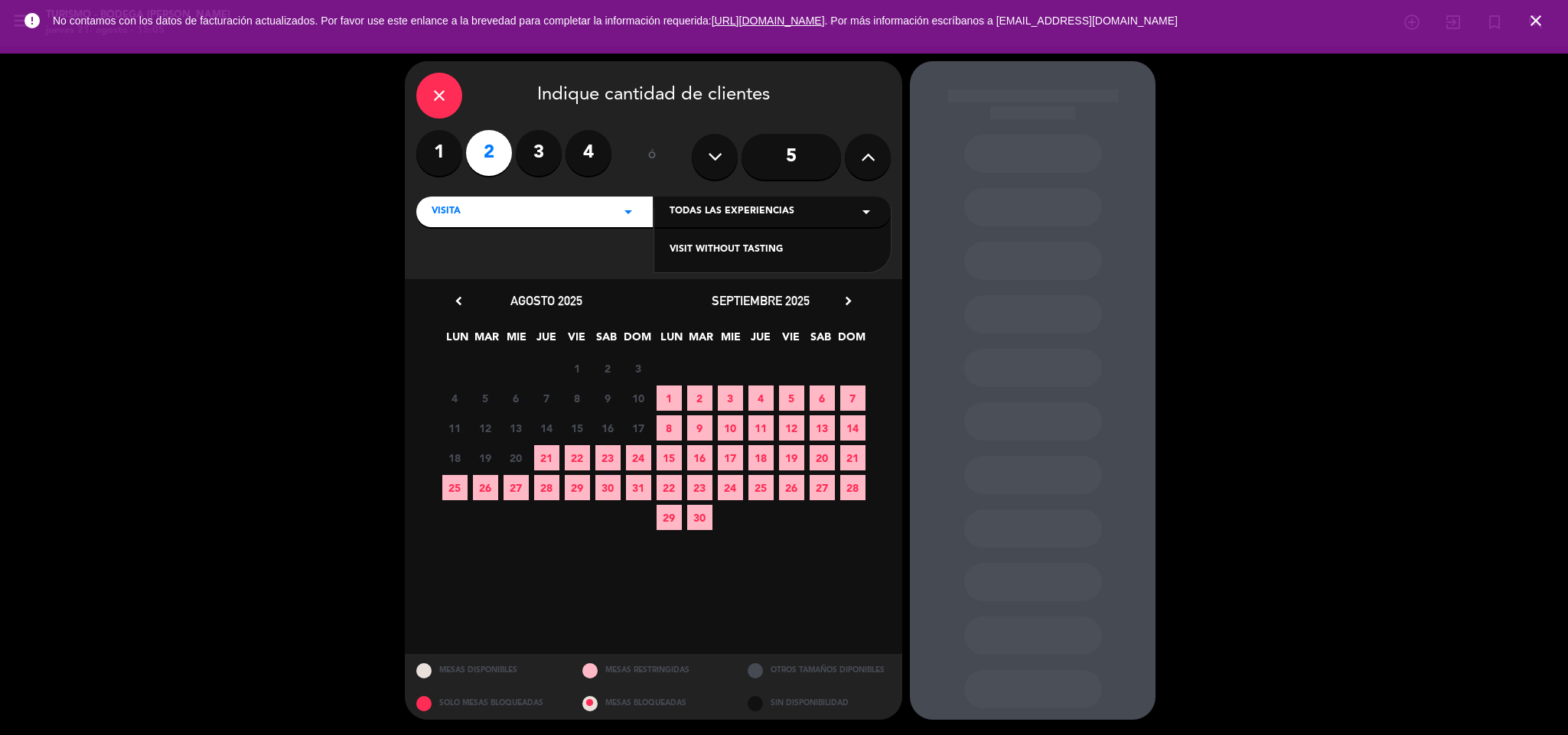
click at [758, 244] on div "VISIT WITHOUT TASTING" at bounding box center [773, 250] width 206 height 16
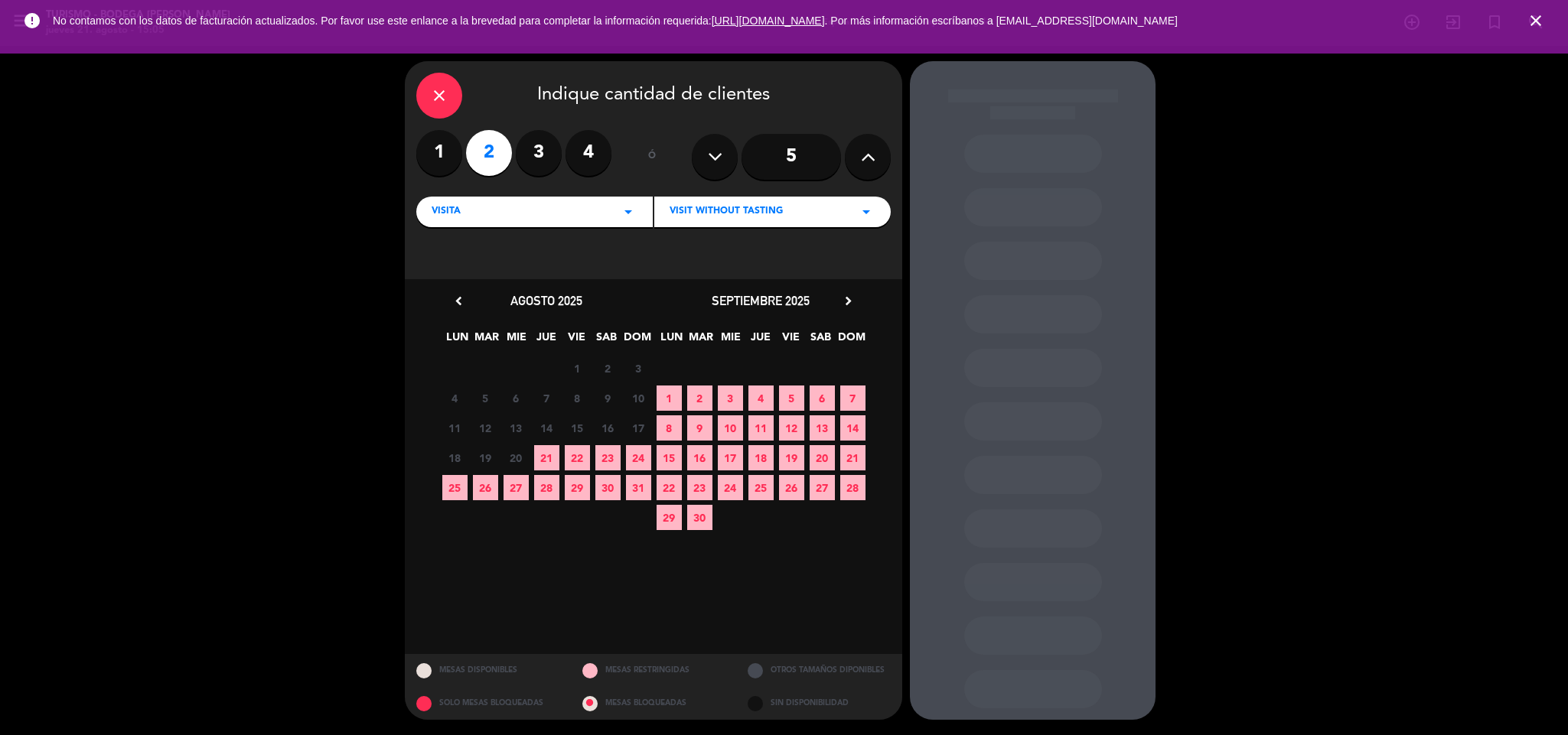
click at [551, 461] on span "21" at bounding box center [546, 458] width 25 height 25
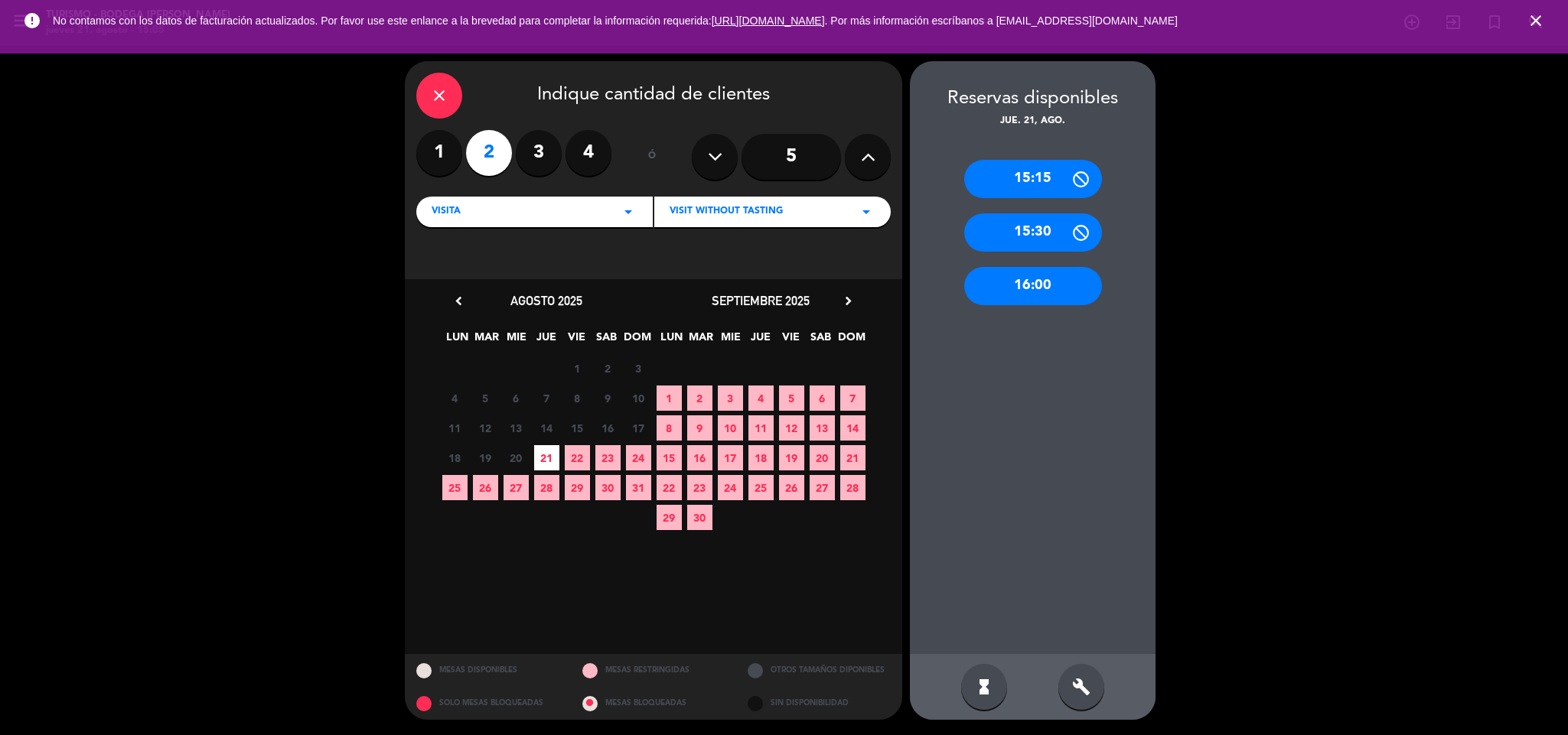
click at [573, 457] on span "22" at bounding box center [577, 458] width 25 height 25
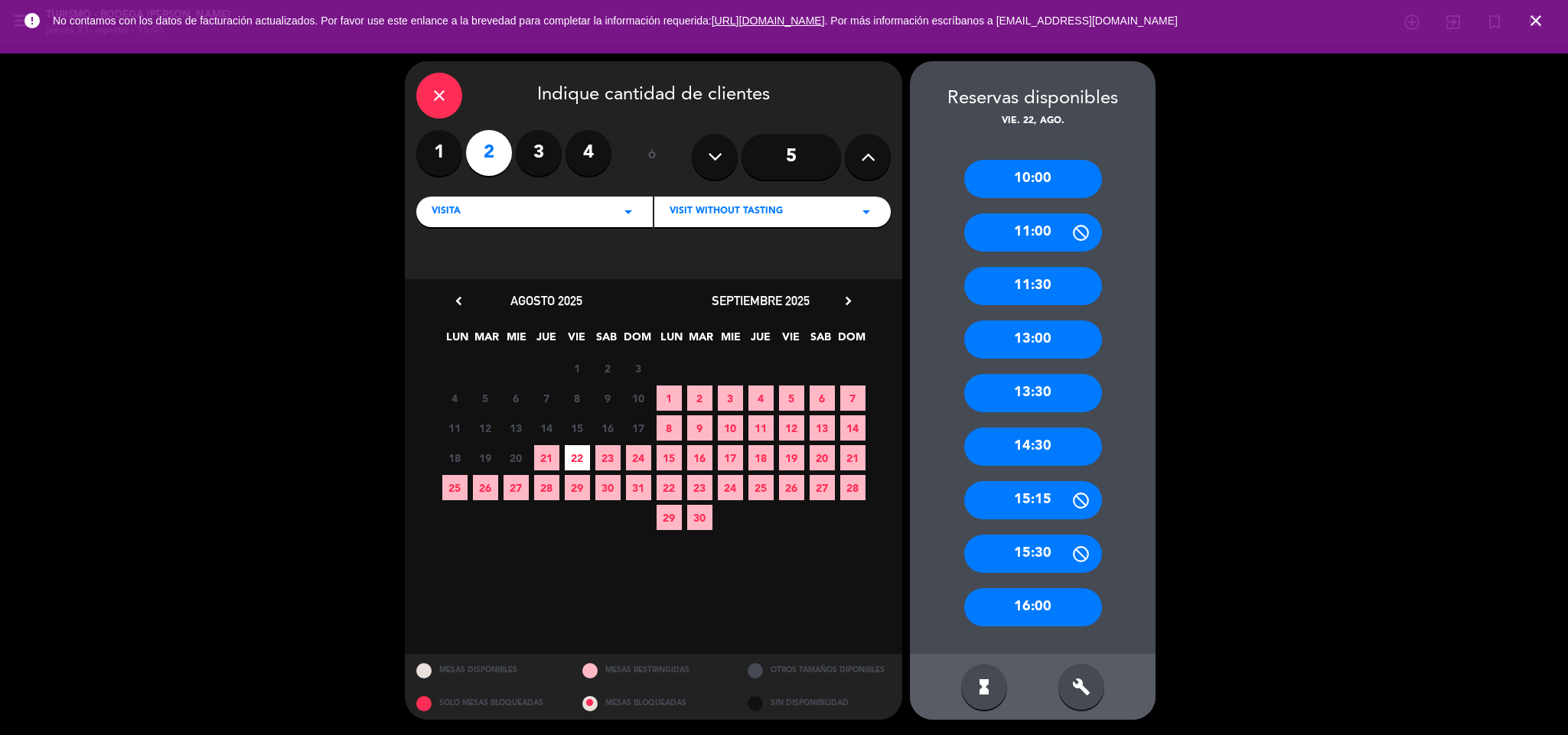
click at [1036, 184] on div "10:00" at bounding box center [1033, 179] width 137 height 38
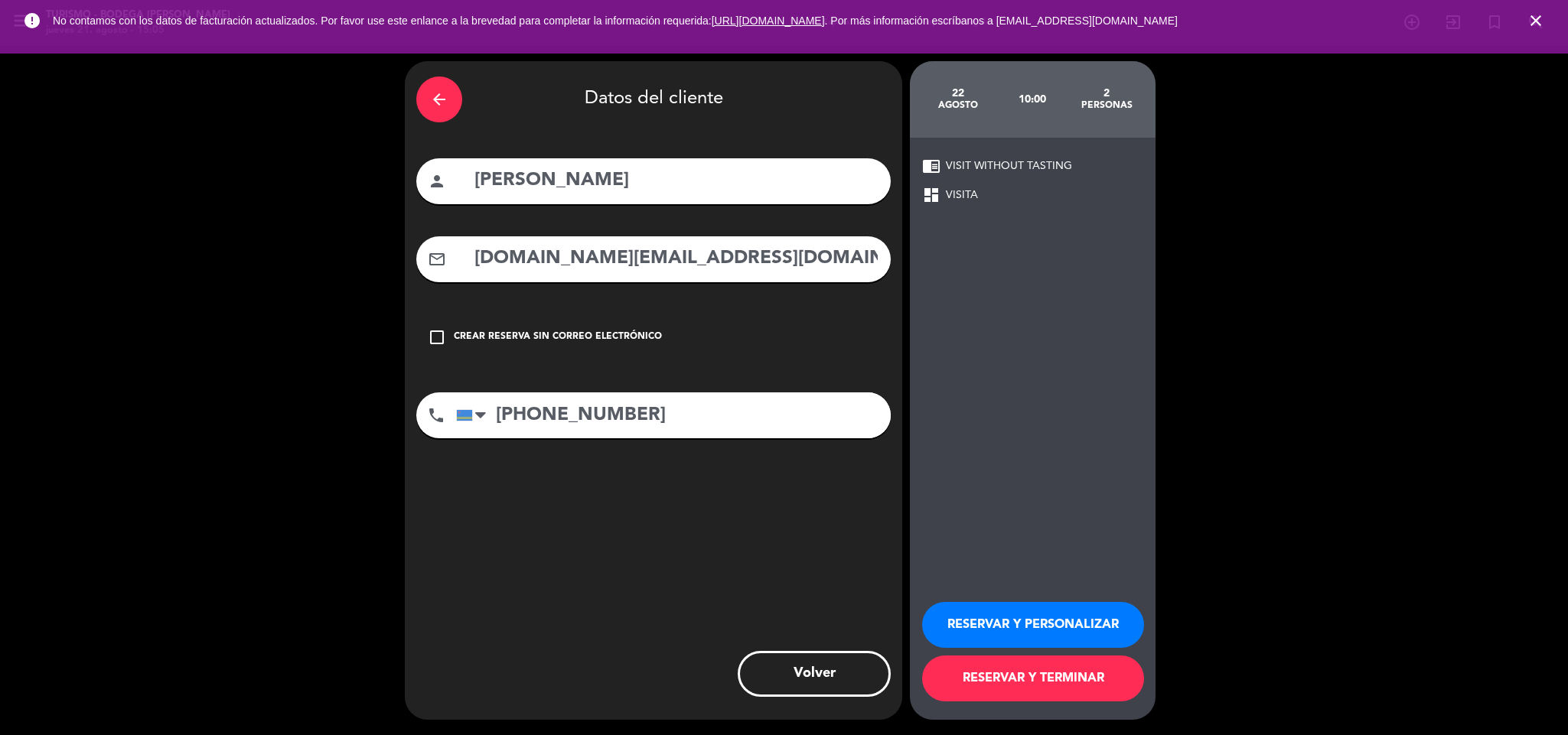
click at [1027, 634] on button "RESERVAR Y PERSONALIZAR" at bounding box center [1032, 625] width 222 height 46
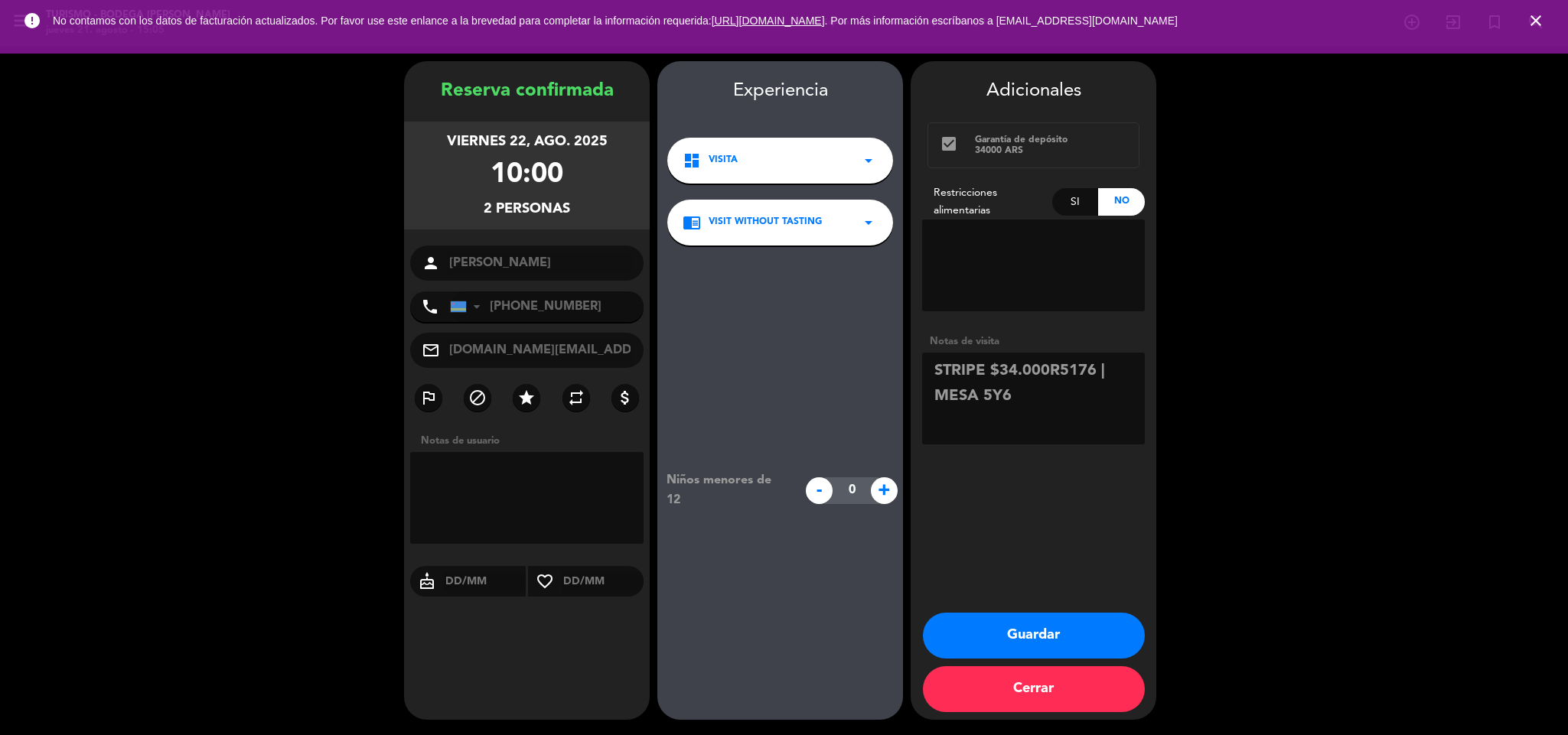
drag, startPoint x: 988, startPoint y: 368, endPoint x: 926, endPoint y: 363, distance: 62.2
click at [926, 363] on textarea at bounding box center [1033, 398] width 222 height 92
click at [1015, 379] on textarea at bounding box center [1033, 398] width 222 height 92
click at [1025, 392] on textarea at bounding box center [1033, 398] width 222 height 92
click at [1016, 367] on textarea at bounding box center [1033, 398] width 222 height 92
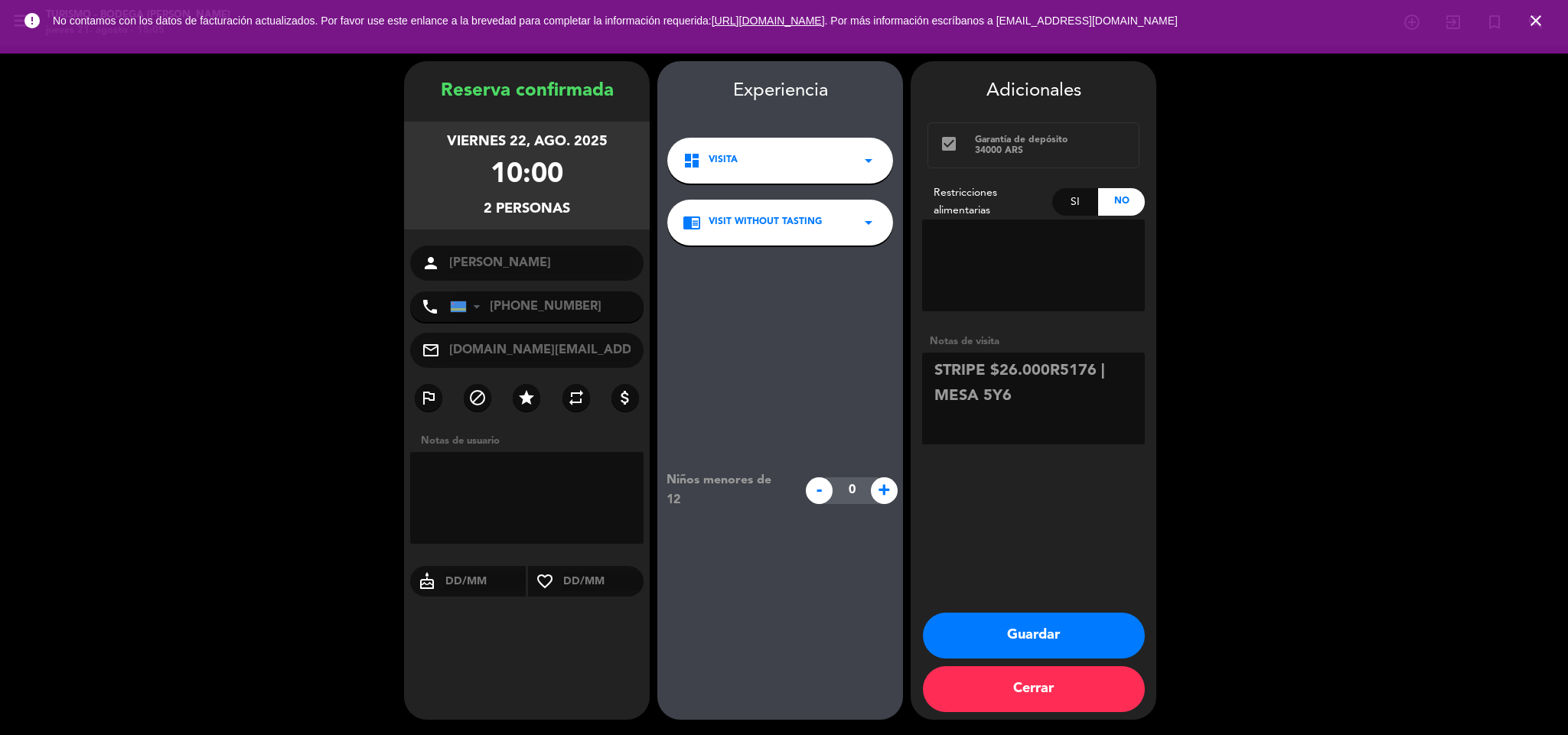
click at [1134, 374] on textarea at bounding box center [1033, 398] width 222 height 92
click at [1000, 390] on textarea at bounding box center [1033, 398] width 222 height 92
drag, startPoint x: 1130, startPoint y: 398, endPoint x: 1048, endPoint y: 390, distance: 82.4
click at [1048, 390] on textarea at bounding box center [1033, 398] width 222 height 92
type textarea "STRIPE $26.000R5176 | A FAVOR $8.000"
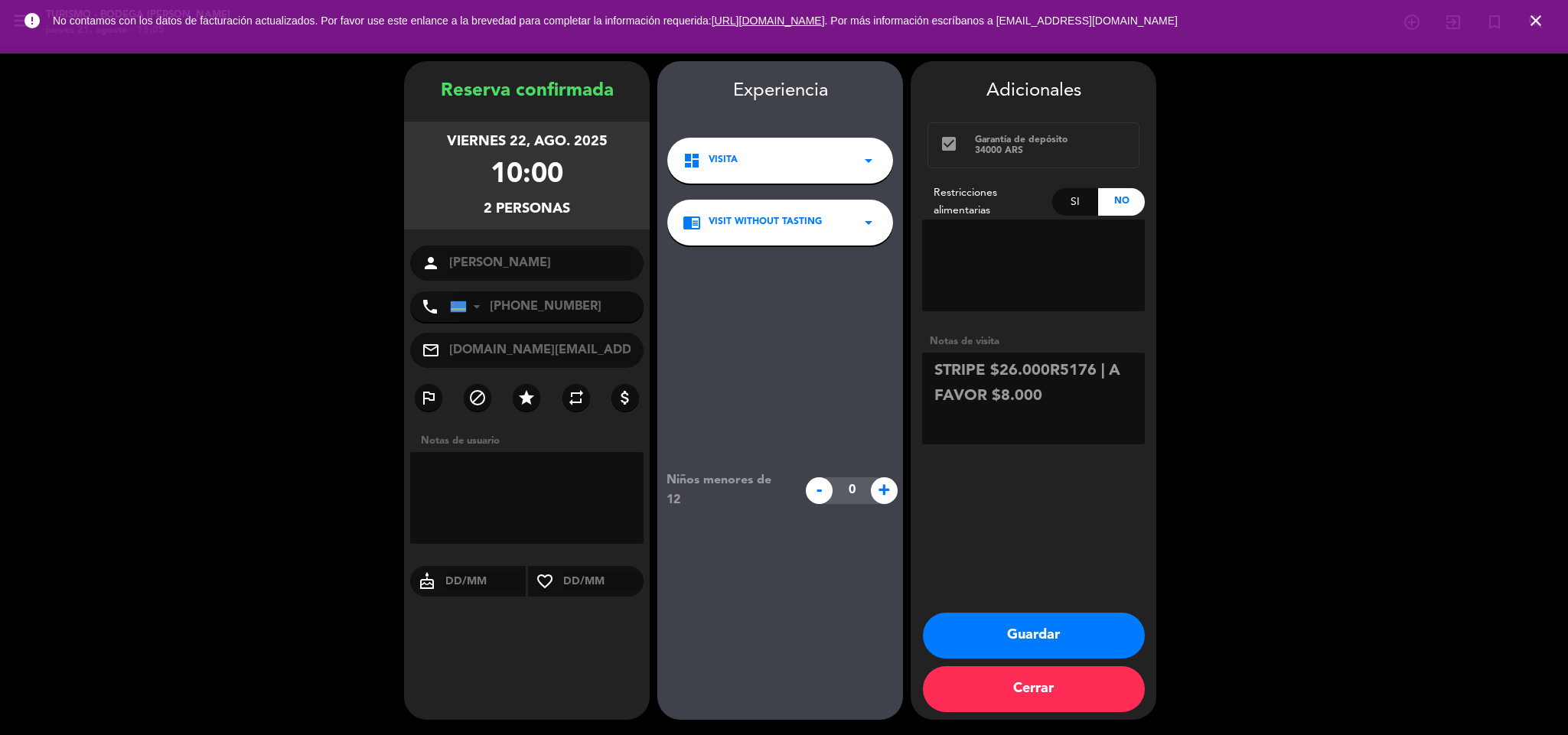
click at [1031, 629] on button "Guardar" at bounding box center [1033, 635] width 222 height 46
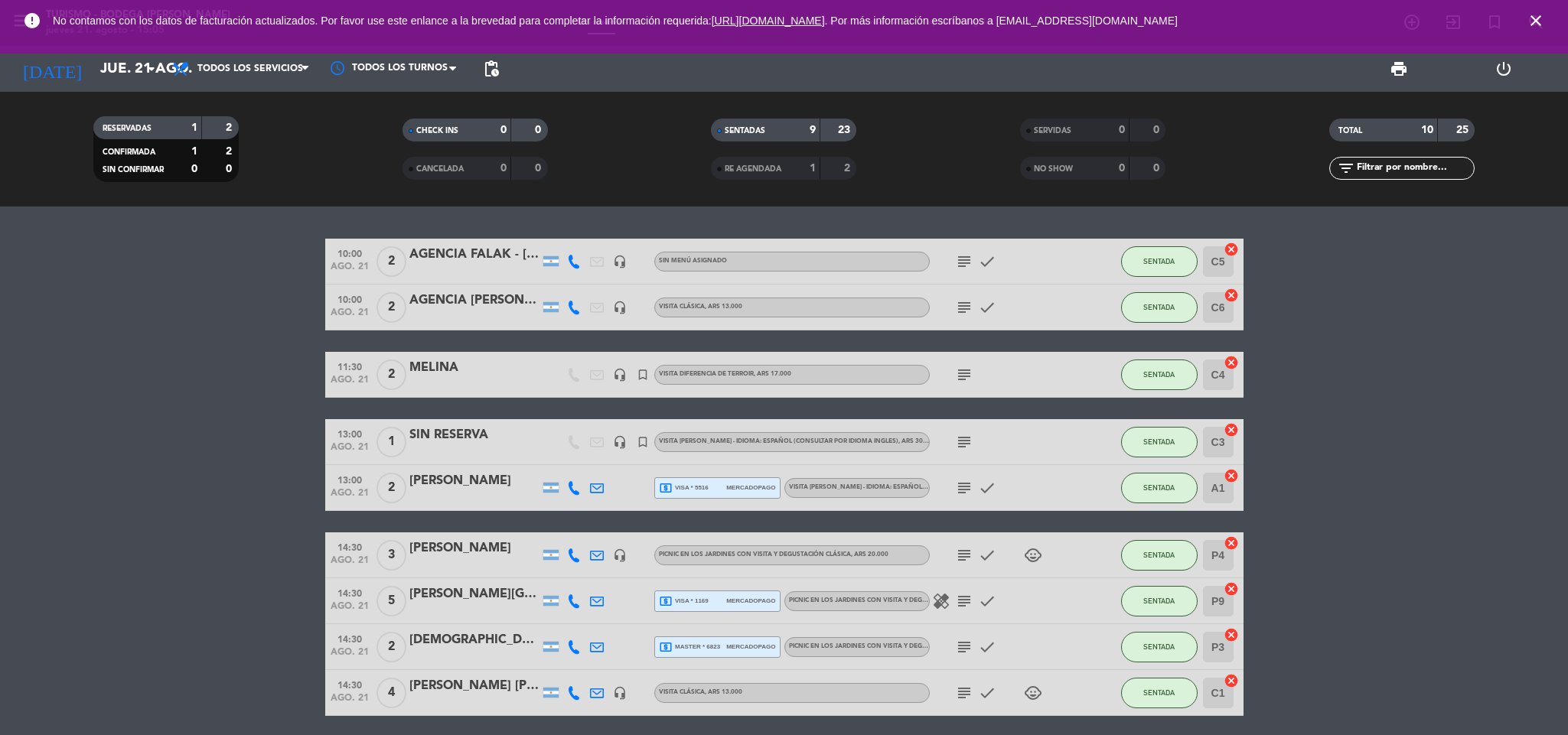
click at [1543, 18] on icon "close" at bounding box center [1536, 20] width 18 height 18
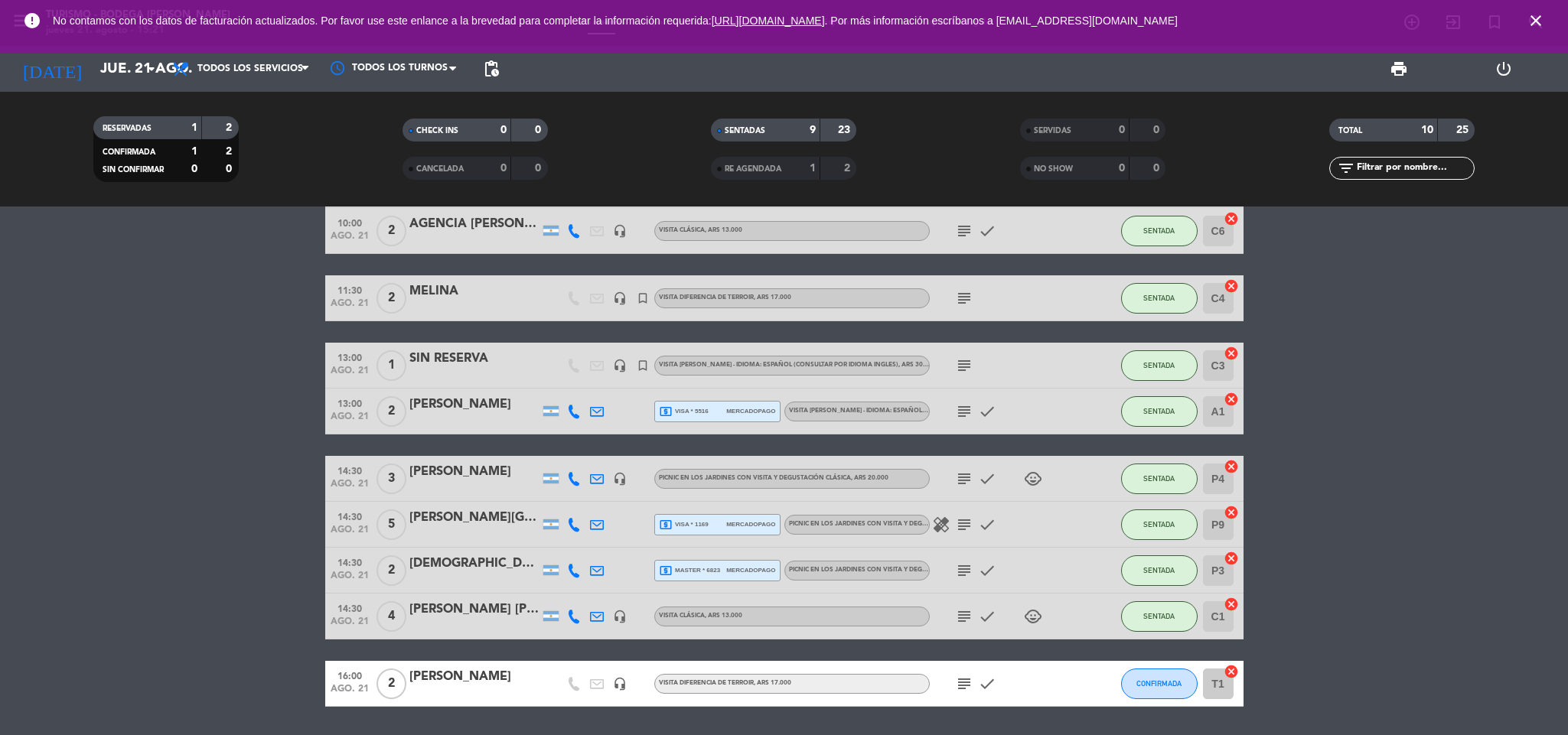
scroll to position [114, 0]
